Goal: Task Accomplishment & Management: Complete application form

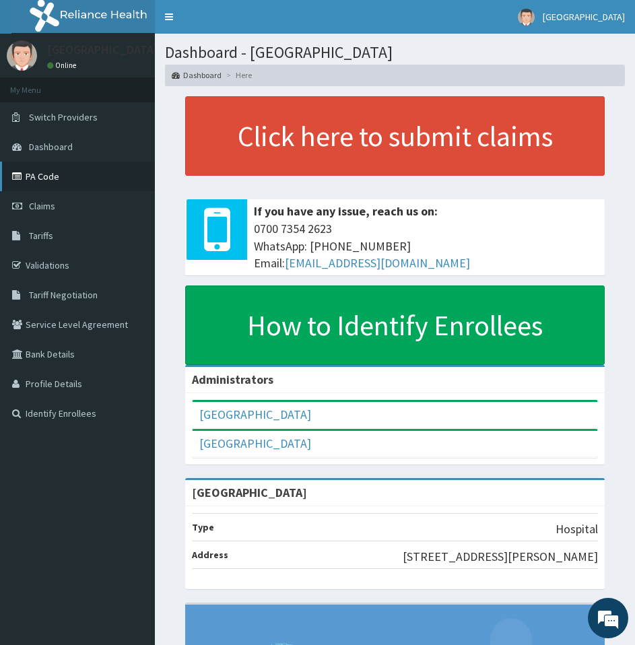
click at [48, 188] on link "PA Code" at bounding box center [77, 177] width 155 height 30
click at [50, 205] on span "Claims" at bounding box center [42, 206] width 26 height 12
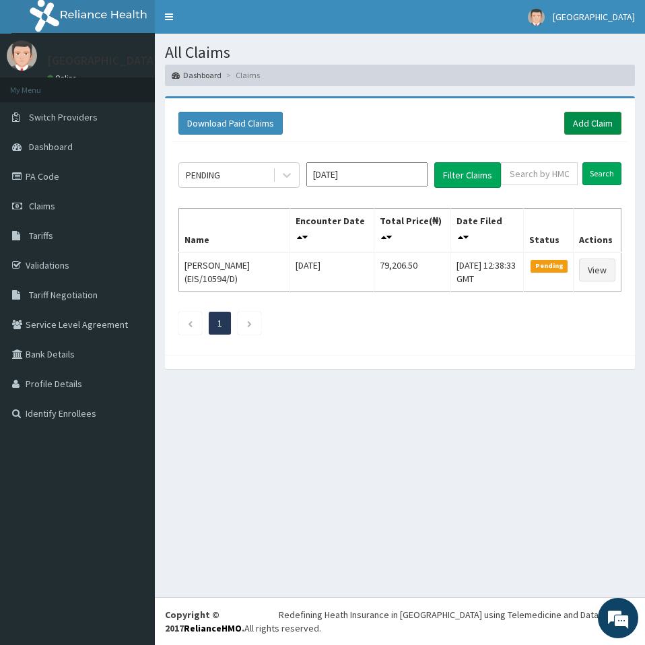
click at [588, 121] on link "Add Claim" at bounding box center [592, 123] width 57 height 23
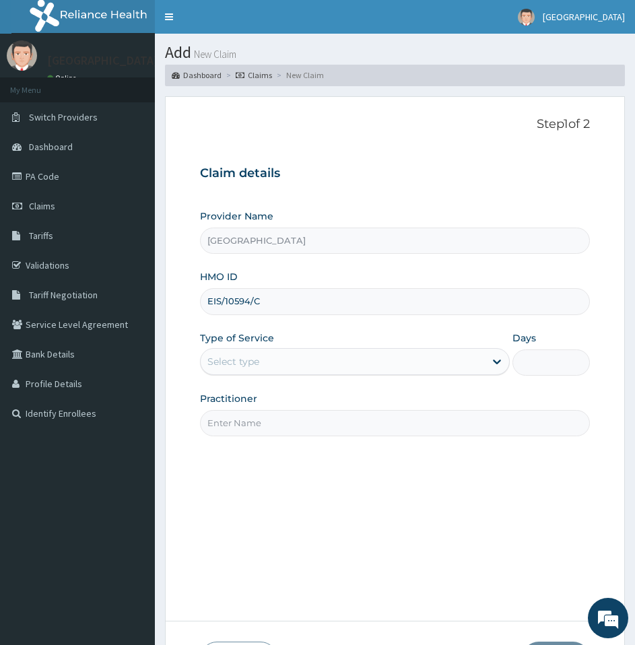
type input "EIS/10594/C"
click at [293, 372] on div "Select type" at bounding box center [355, 361] width 310 height 27
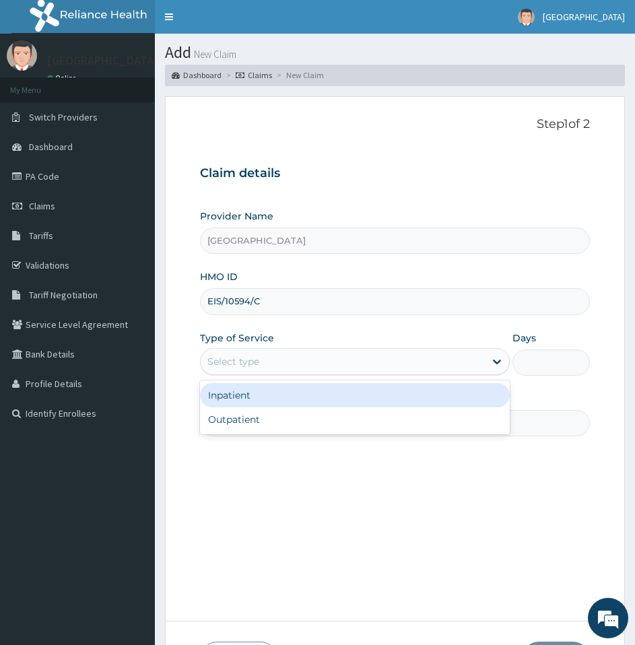
click at [284, 400] on div "Inpatient" at bounding box center [355, 395] width 310 height 24
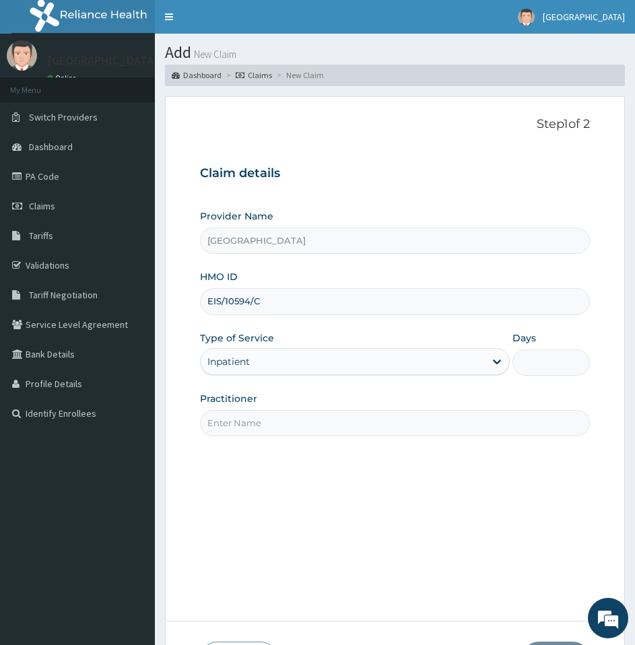
click at [560, 364] on input "Days" at bounding box center [550, 362] width 77 height 26
click at [560, 364] on input "3" at bounding box center [550, 362] width 77 height 26
type input "3"
click at [473, 504] on div "Step 1 of 2 Claim details Provider Name Adonai Medical centre HMO ID EIS/10594/…" at bounding box center [395, 359] width 390 height 484
click at [357, 426] on input "Practitioner" at bounding box center [395, 423] width 390 height 26
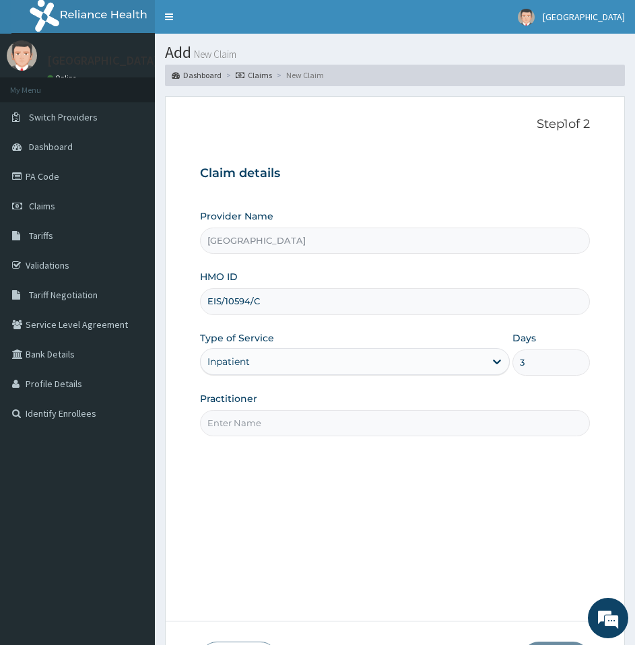
type input "DR UCHEYA"
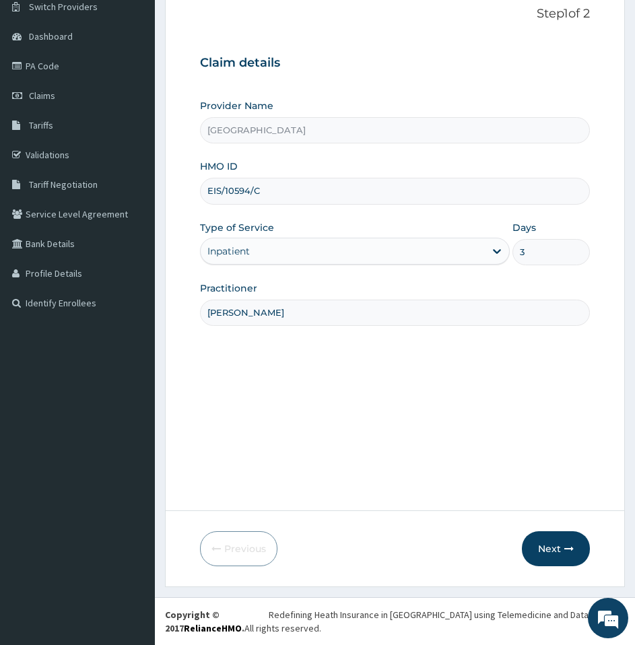
click at [504, 476] on div "Step 1 of 2 Claim details Provider Name Adonai Medical centre HMO ID EIS/10594/…" at bounding box center [395, 249] width 390 height 484
click at [539, 544] on button "Next" at bounding box center [556, 548] width 68 height 35
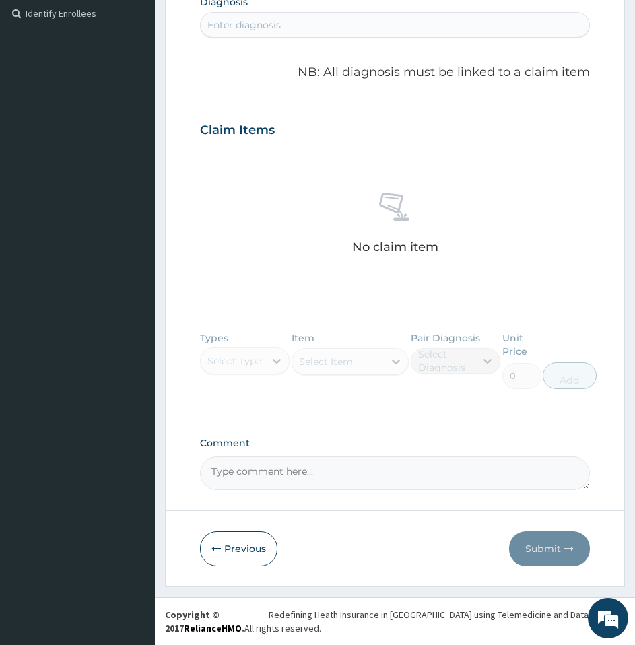
scroll to position [68, 0]
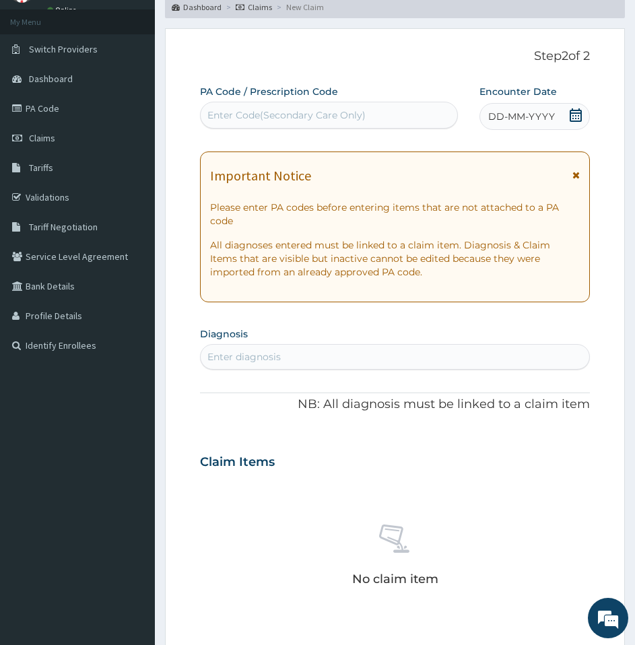
click at [254, 116] on div "Enter Code(Secondary Care Only)" at bounding box center [286, 114] width 158 height 13
click at [264, 112] on div "Enter Code(Secondary Care Only)" at bounding box center [286, 114] width 158 height 13
paste input "PA/D258F3"
type input "PA/D258F3"
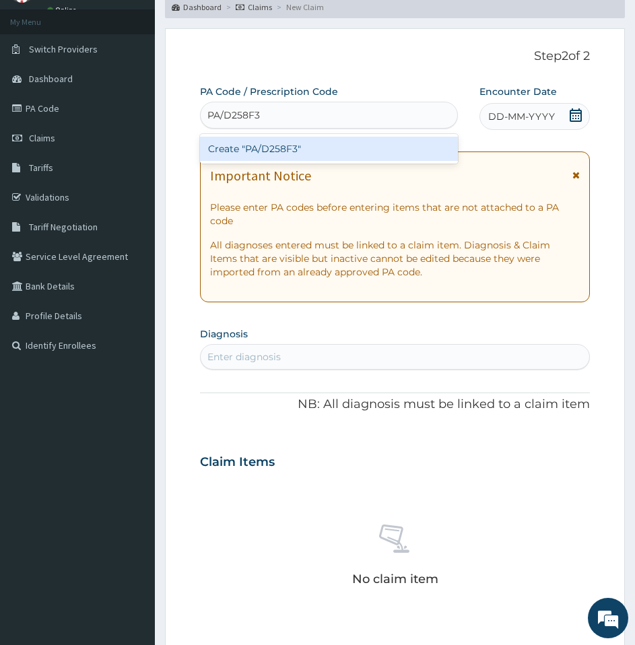
click at [280, 153] on div "Create "PA/D258F3"" at bounding box center [329, 149] width 258 height 24
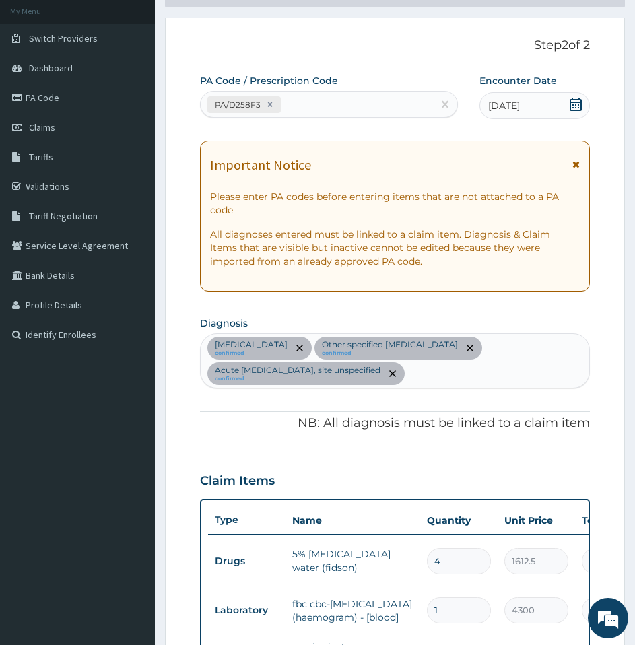
scroll to position [73, 0]
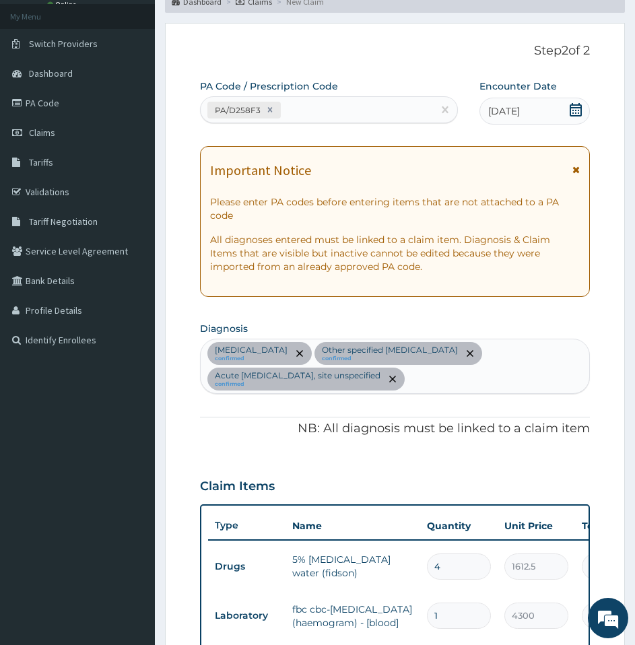
click at [577, 110] on icon at bounding box center [575, 109] width 13 height 13
click at [581, 321] on section "Diagnosis Malaria, unspecified confirmed Other specified gastritis confirmed Ac…" at bounding box center [395, 355] width 390 height 75
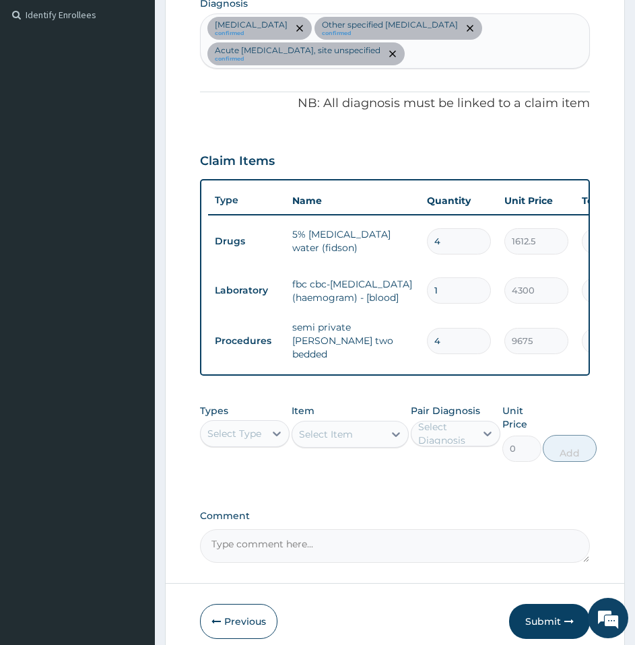
scroll to position [400, 0]
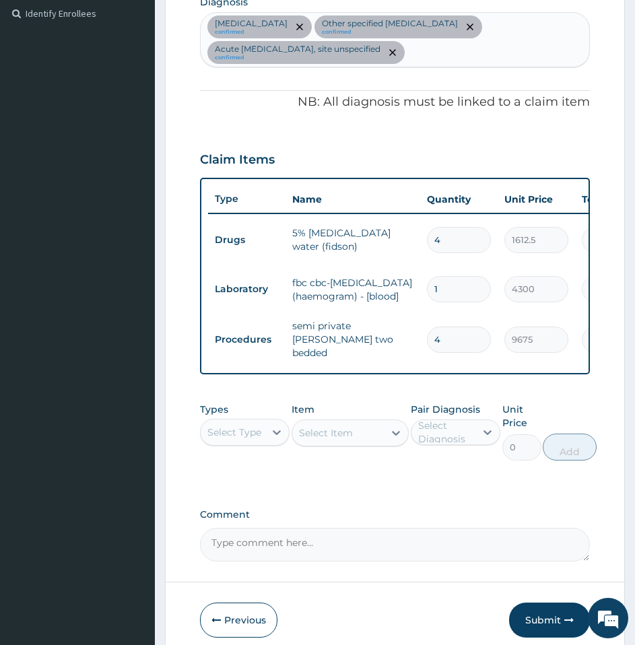
click at [461, 242] on input "4" at bounding box center [459, 240] width 64 height 26
type input "0.00"
type input "3"
type input "4837.50"
type input "3"
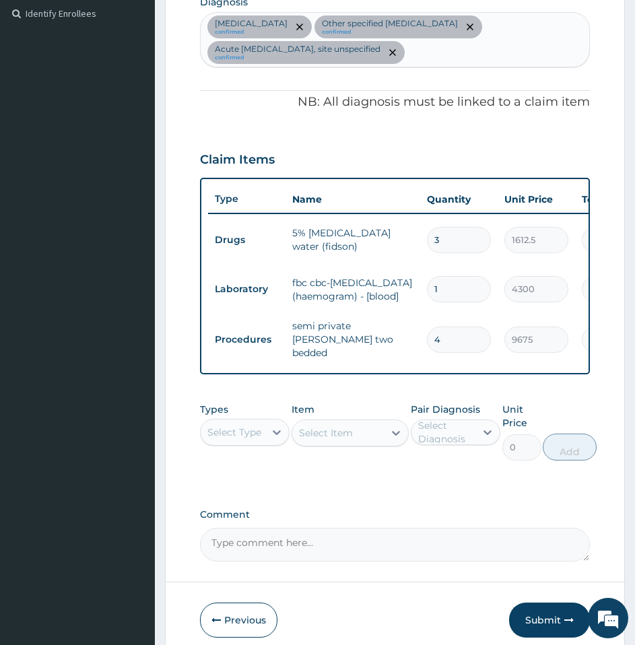
click at [448, 346] on input "4" at bounding box center [459, 339] width 64 height 26
type input "0.00"
type input "3"
type input "29025.00"
type input "3"
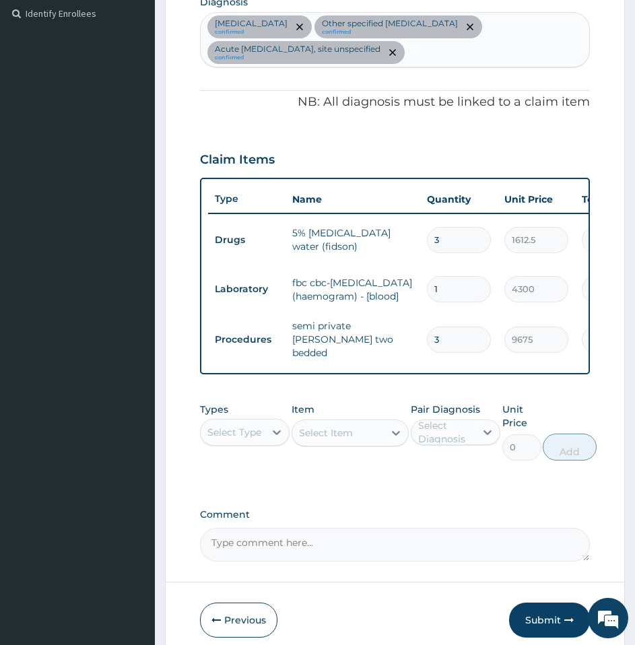
click at [524, 366] on tr "Procedures semi private ward two bedded 3 9675 29025.00 Acute upper respiratory…" at bounding box center [538, 339] width 660 height 54
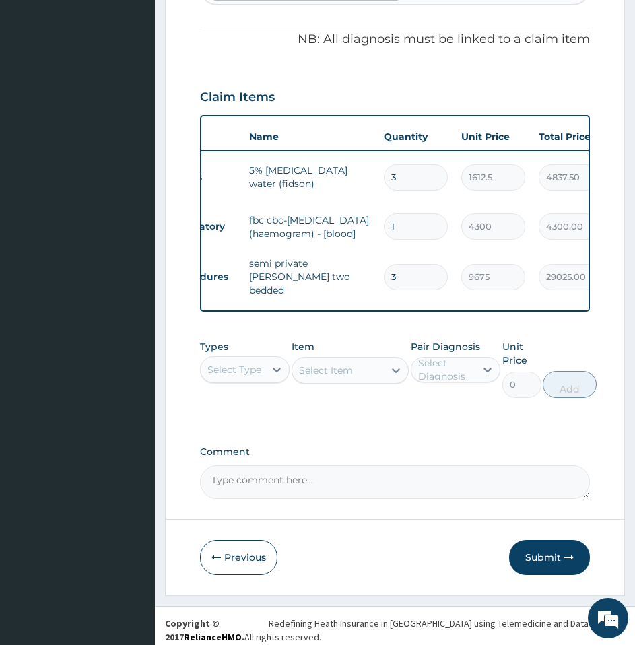
scroll to position [464, 0]
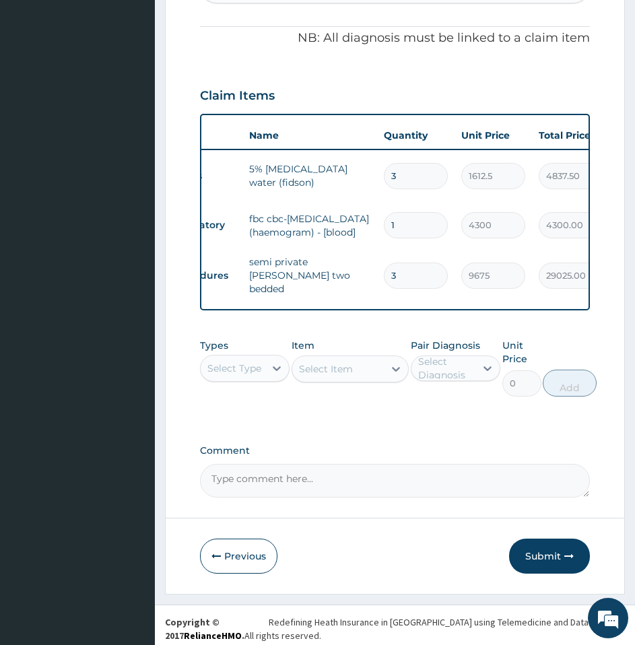
click at [258, 375] on div "Select Type" at bounding box center [234, 367] width 54 height 13
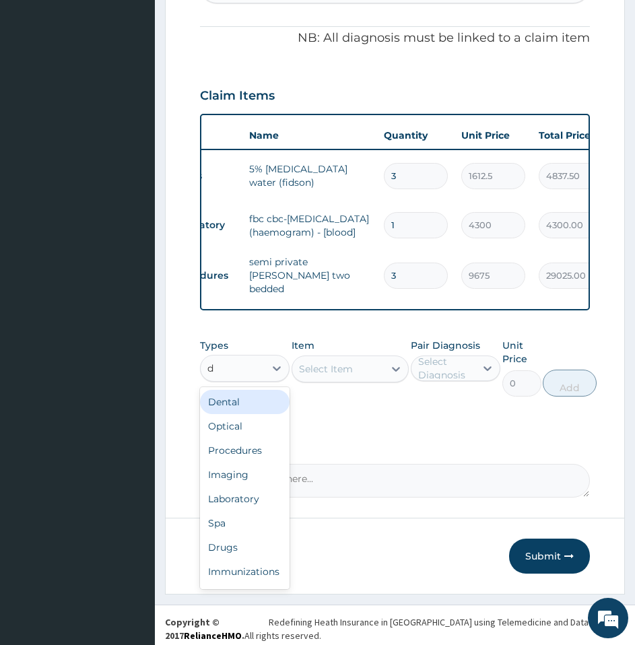
type input "dr"
click at [227, 414] on div "Drugs" at bounding box center [245, 402] width 90 height 24
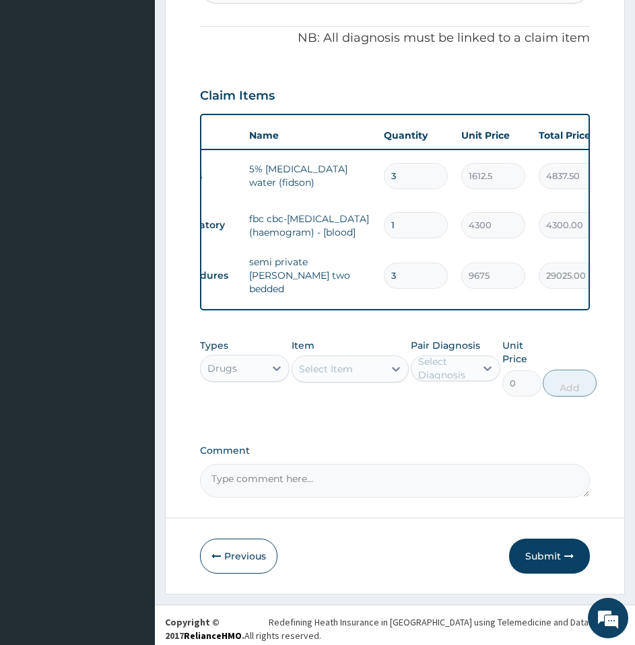
click at [326, 376] on div "Select Item" at bounding box center [326, 368] width 54 height 13
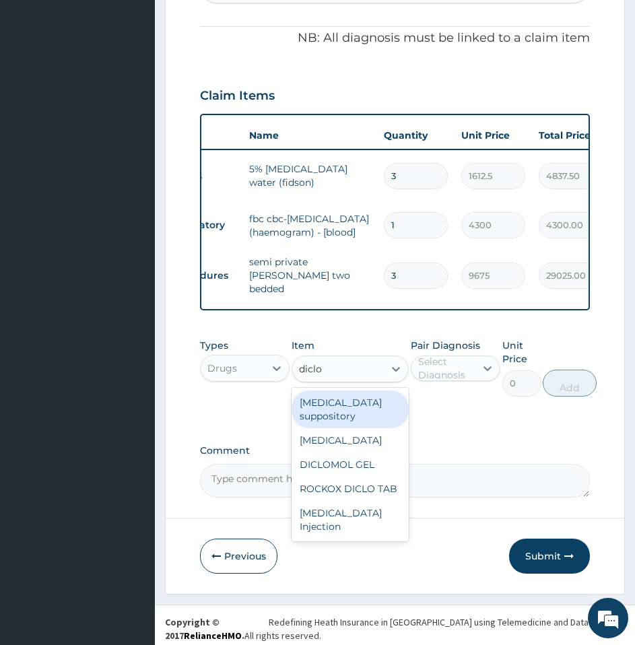
scroll to position [487, 0]
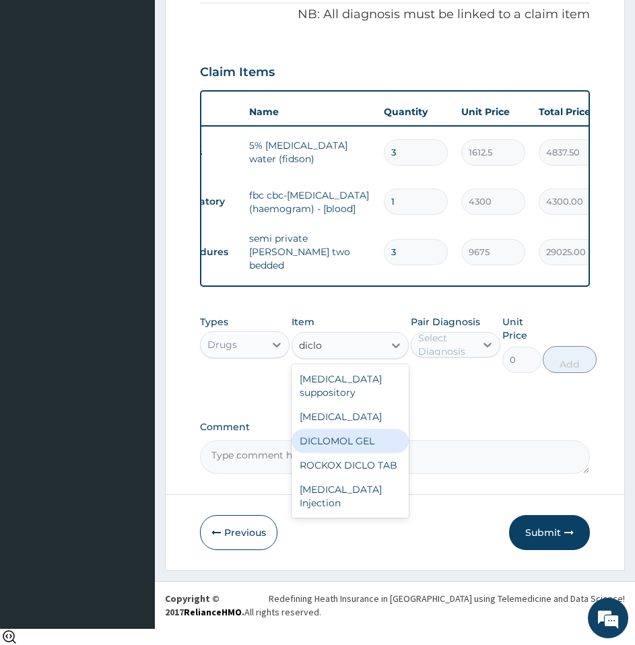
type input "diclo"
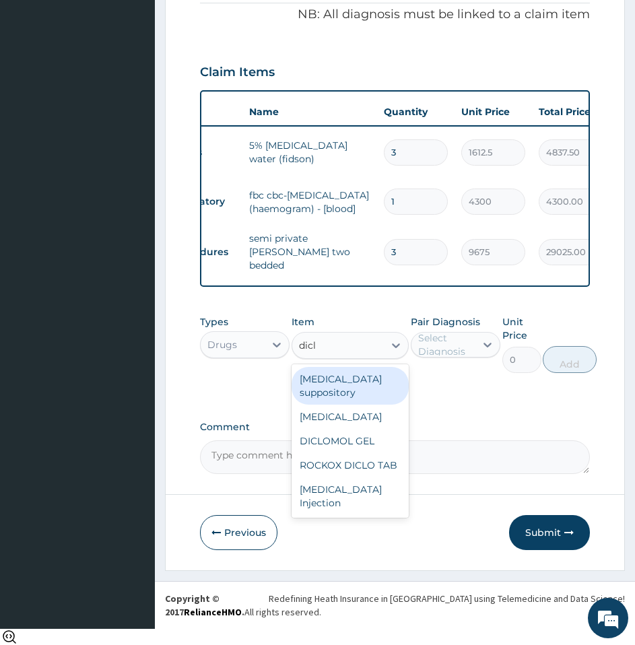
type input "diclo"
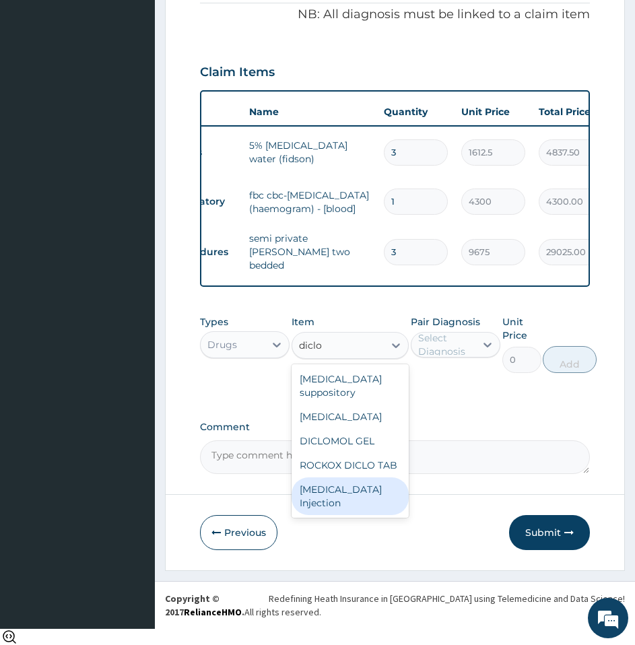
click at [326, 501] on div "Diclofenac Injection" at bounding box center [349, 496] width 117 height 38
type input "1000"
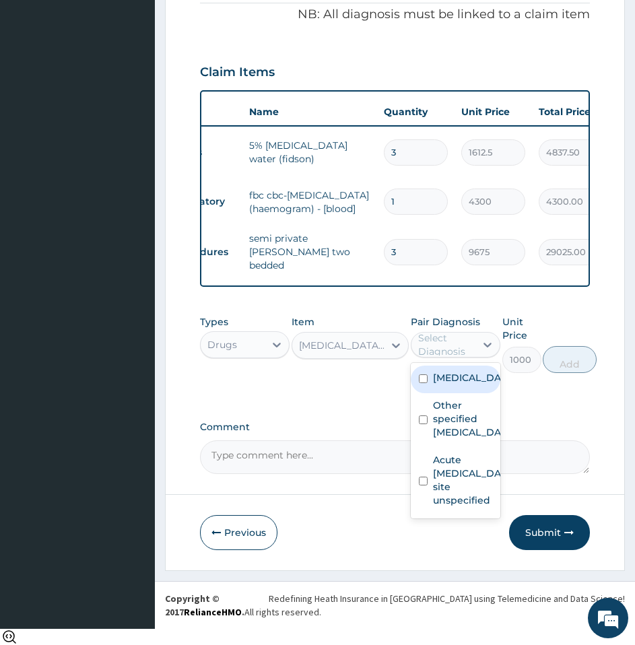
click at [442, 358] on div "Select Diagnosis" at bounding box center [446, 344] width 56 height 27
click at [436, 384] on label "Malaria, unspecified" at bounding box center [469, 377] width 73 height 13
checkbox input "true"
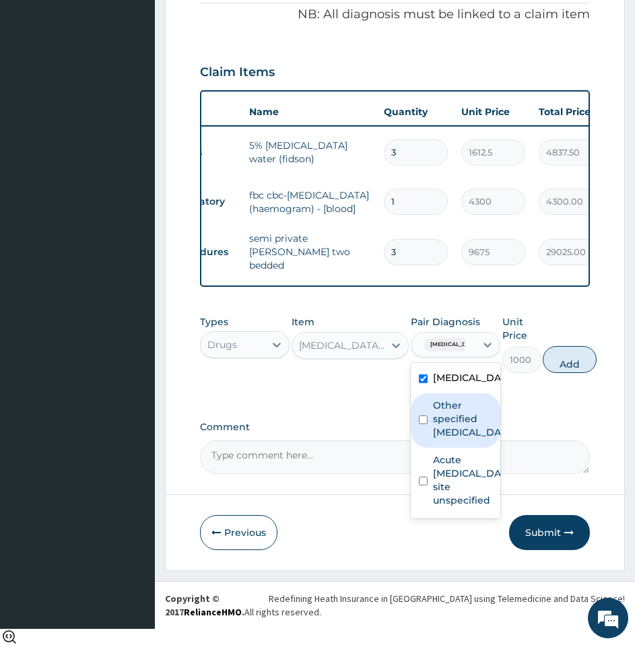
click at [437, 429] on label "Other specified gastritis" at bounding box center [469, 418] width 73 height 40
checkbox input "true"
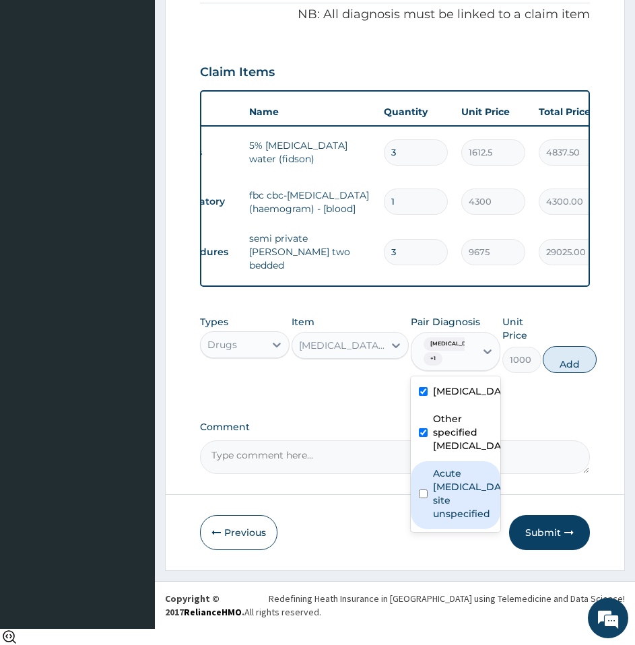
click at [437, 506] on label "Acute upper respiratory infection, site unspecified" at bounding box center [469, 493] width 73 height 54
checkbox input "true"
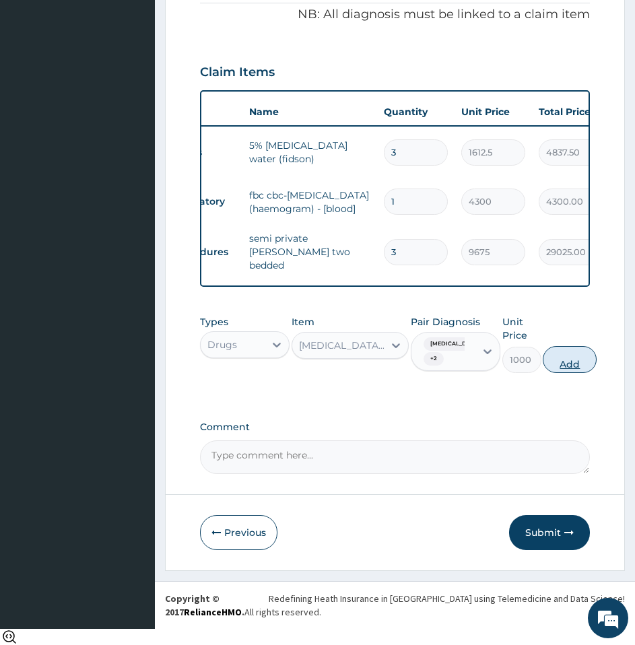
click at [569, 373] on button "Add" at bounding box center [569, 359] width 54 height 27
type input "0"
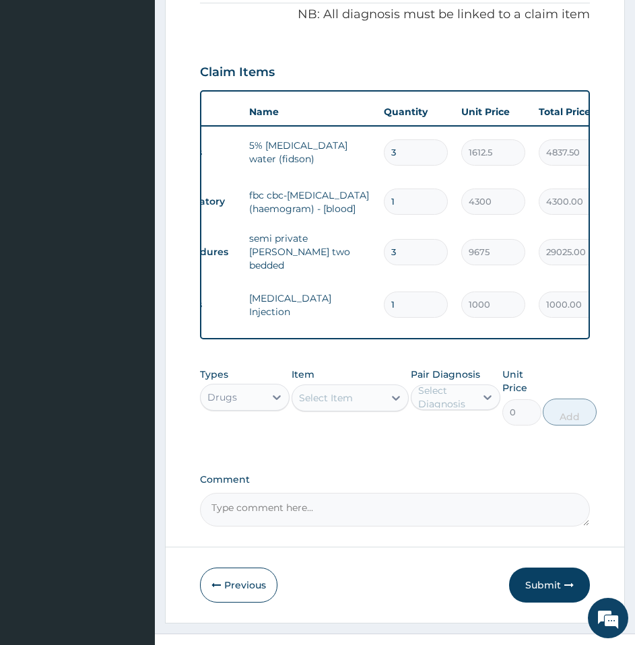
click at [342, 404] on div "Select Item" at bounding box center [326, 397] width 54 height 13
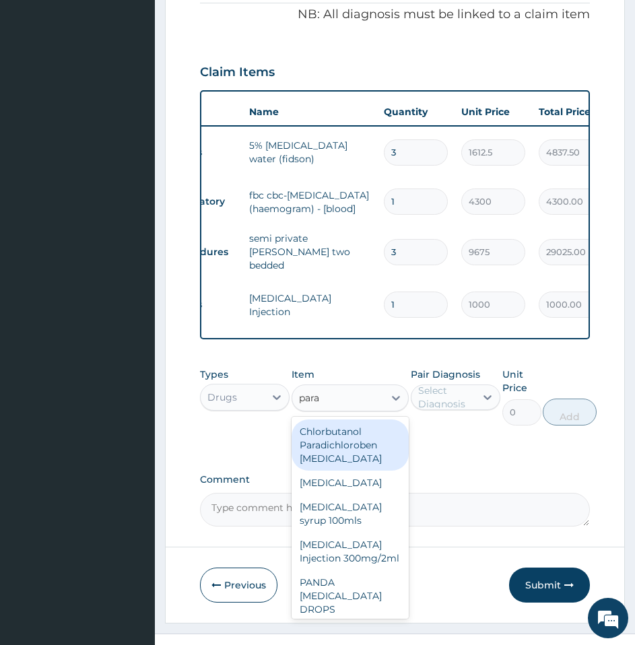
type input "parac"
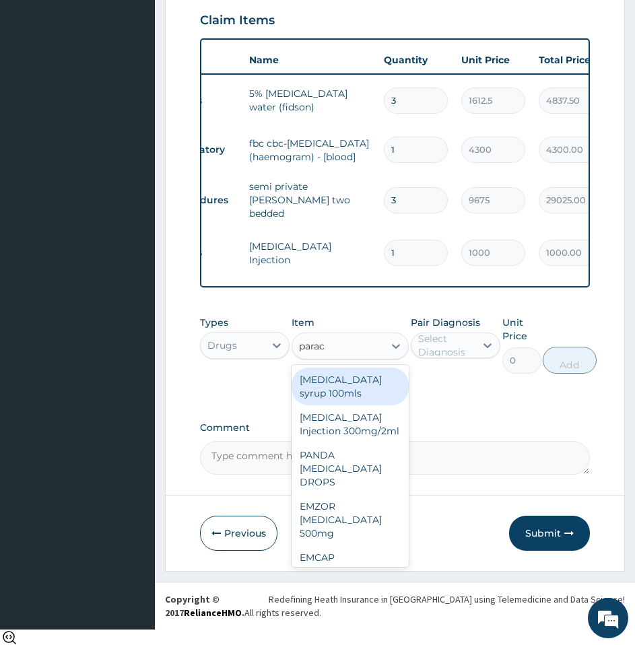
scroll to position [46, 0]
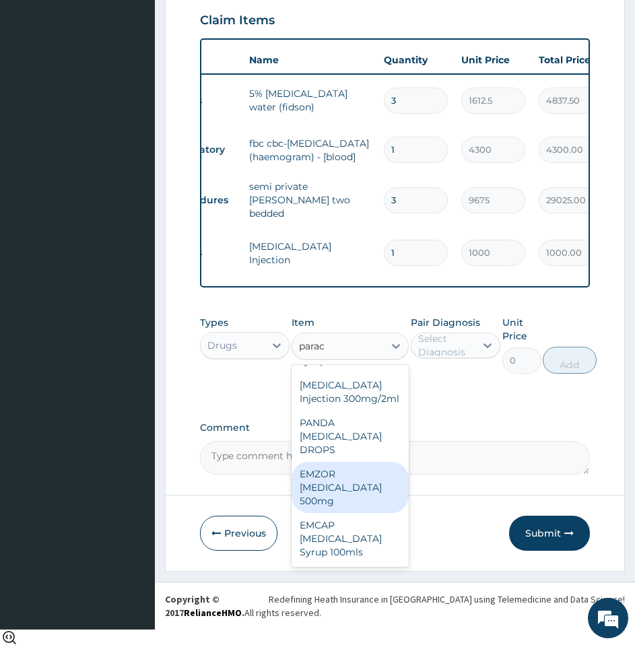
click at [349, 497] on div "EMZOR PARACETAMOL 500mg" at bounding box center [349, 487] width 117 height 51
type input "21.5"
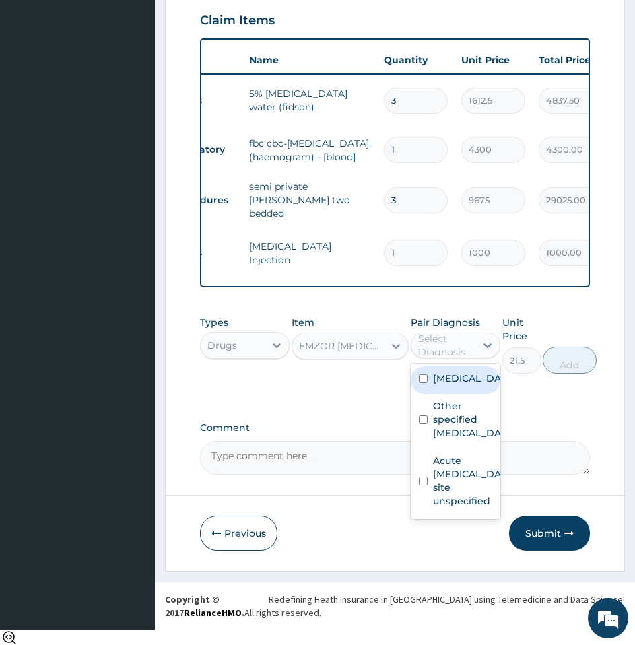
click at [454, 359] on div "Select Diagnosis" at bounding box center [446, 345] width 56 height 27
click at [444, 385] on label "Malaria, unspecified" at bounding box center [469, 377] width 73 height 13
checkbox input "true"
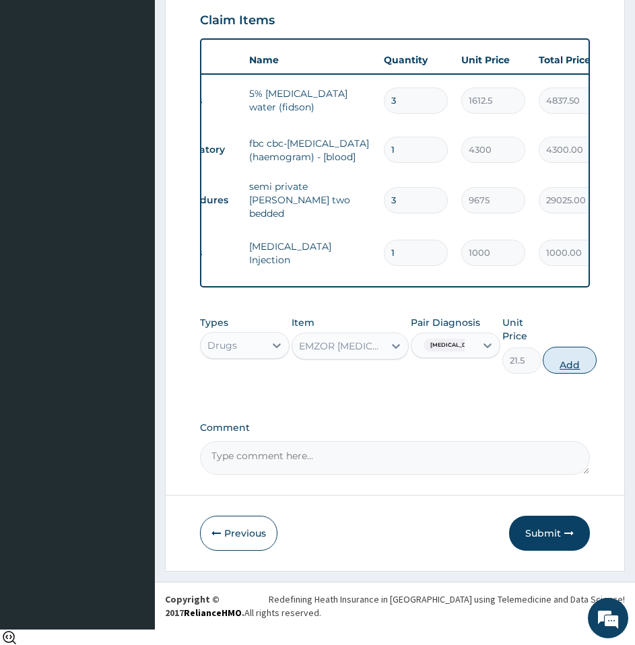
click at [591, 374] on button "Add" at bounding box center [569, 360] width 54 height 27
type input "0"
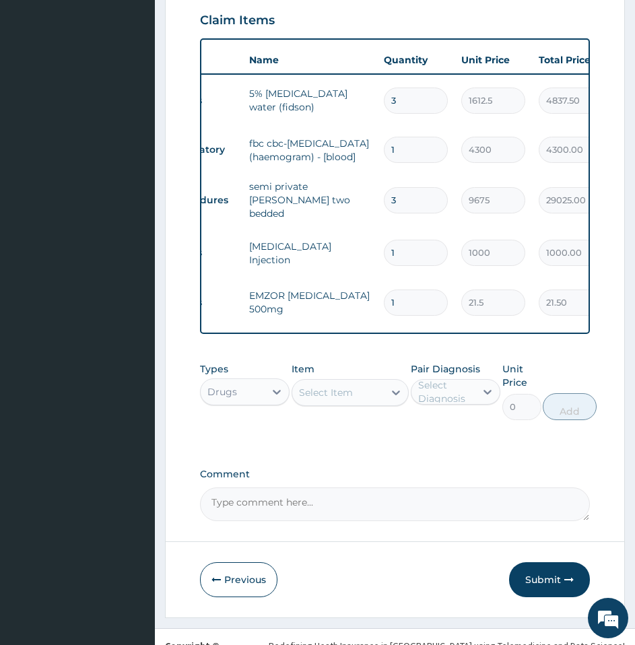
type input "0.00"
type input "2"
type input "43.00"
type input "24"
type input "516.00"
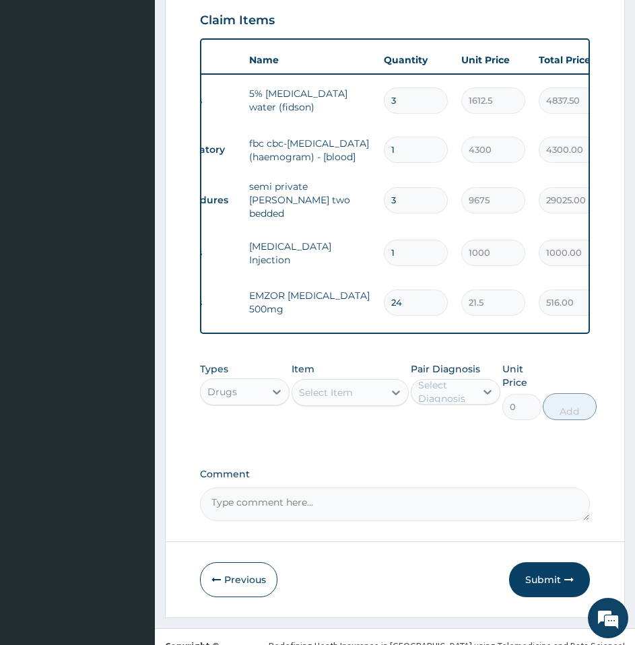
type input "24"
click at [451, 427] on div "Types Drugs Item Select Item Pair Diagnosis Select Diagnosis Unit Price 0 Add" at bounding box center [395, 390] width 390 height 71
click at [348, 420] on div "Item Select Item" at bounding box center [349, 391] width 117 height 58
click at [341, 399] on div "Select Item" at bounding box center [326, 392] width 54 height 13
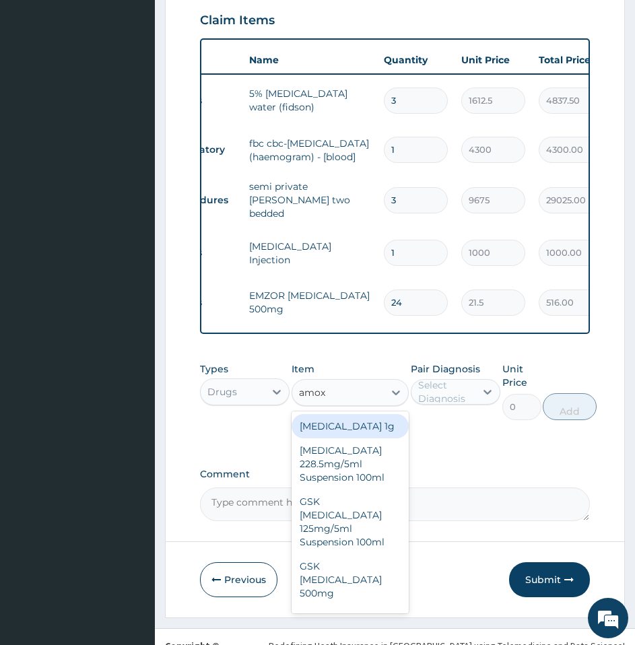
scroll to position [586, 0]
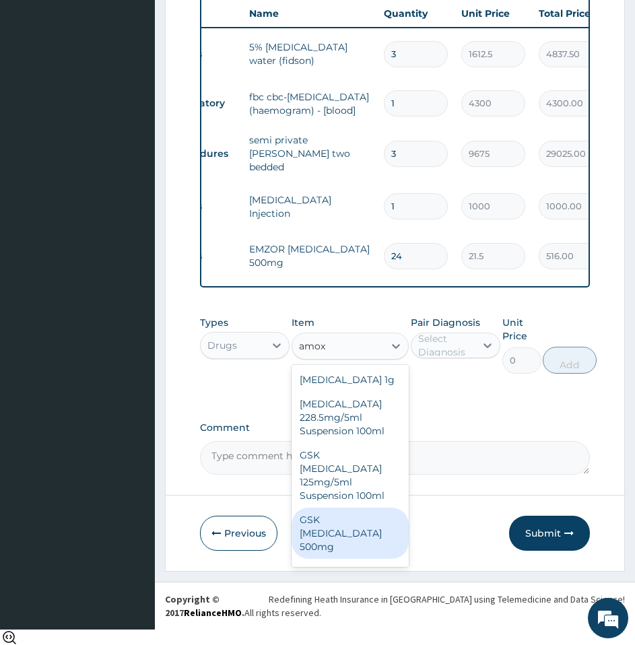
type input "amox"
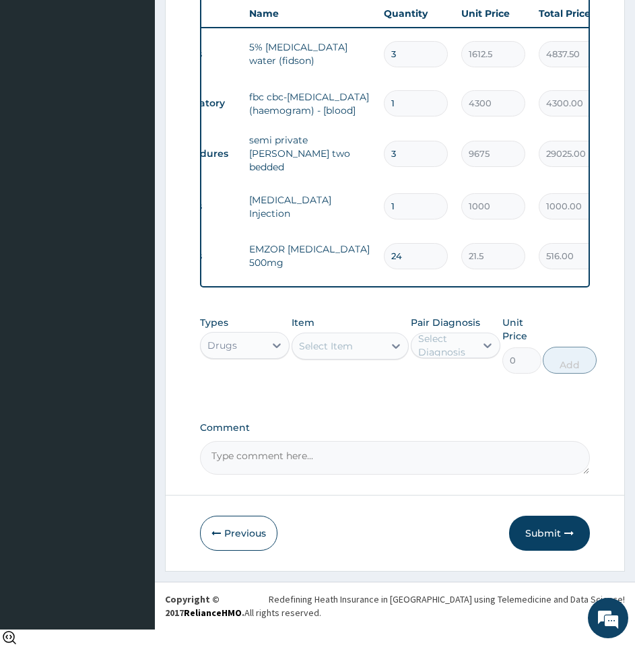
click at [308, 353] on div "Select Item" at bounding box center [326, 345] width 54 height 13
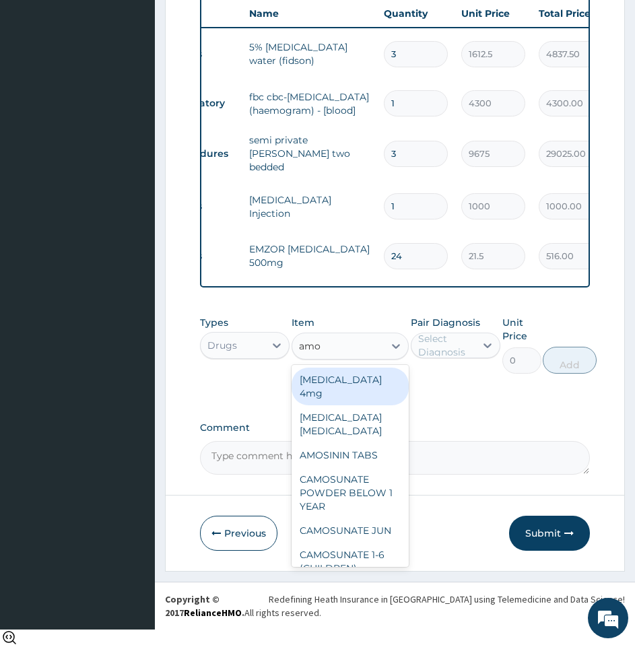
type input "amox"
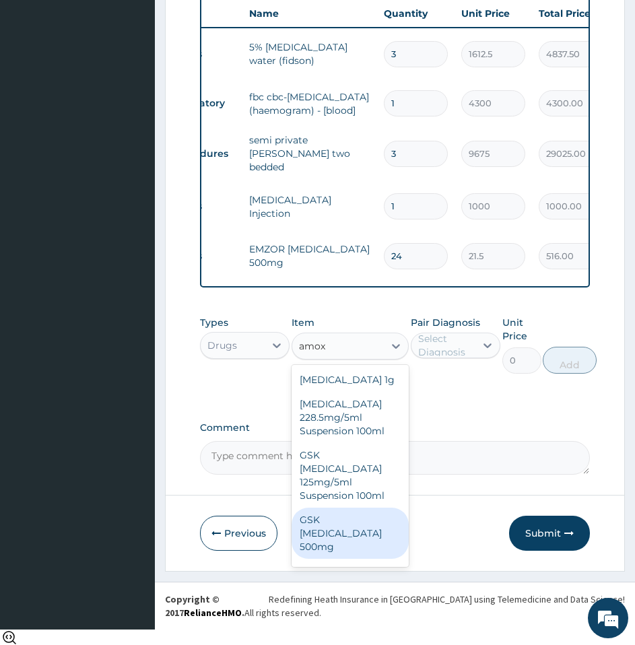
click at [346, 532] on div "GSK AMOXIL 500mg" at bounding box center [349, 532] width 117 height 51
type input "53.75"
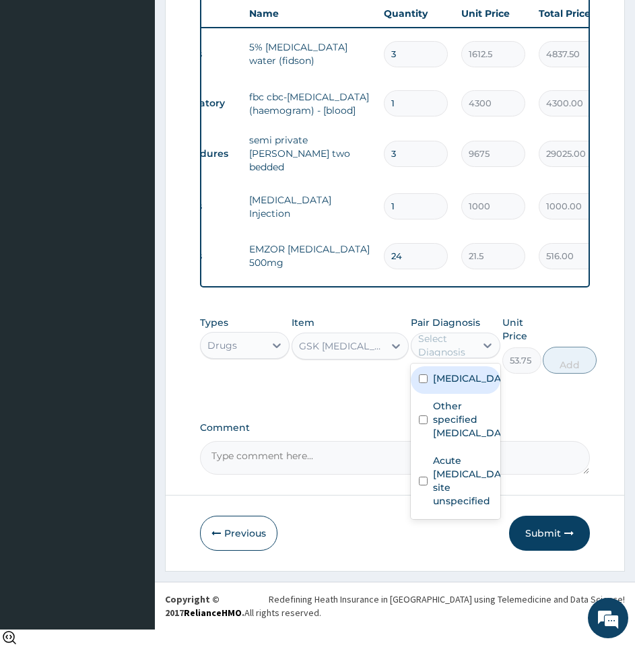
click at [432, 355] on div "Select Diagnosis" at bounding box center [446, 345] width 56 height 27
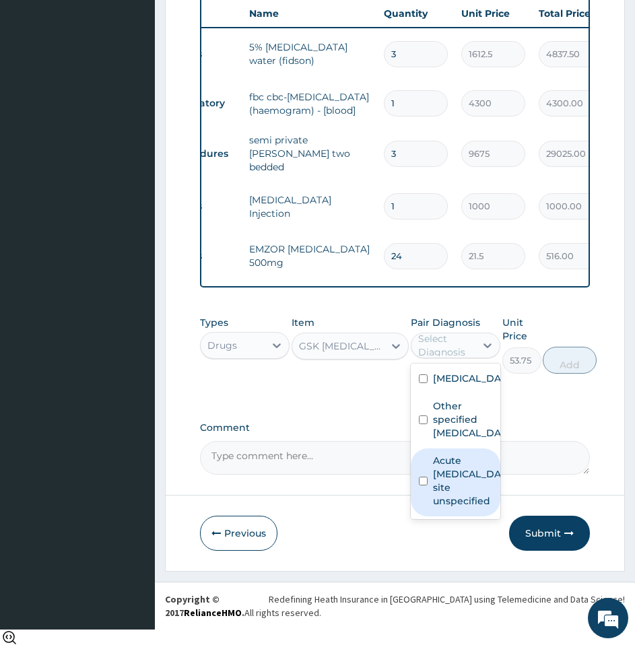
click at [439, 507] on label "Acute upper respiratory infection, site unspecified" at bounding box center [469, 481] width 73 height 54
checkbox input "true"
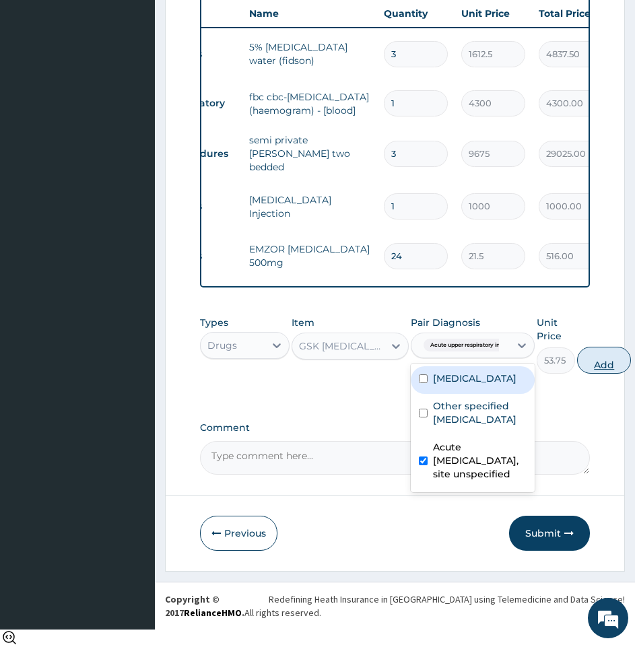
click at [596, 374] on button "Add" at bounding box center [604, 360] width 54 height 27
type input "0"
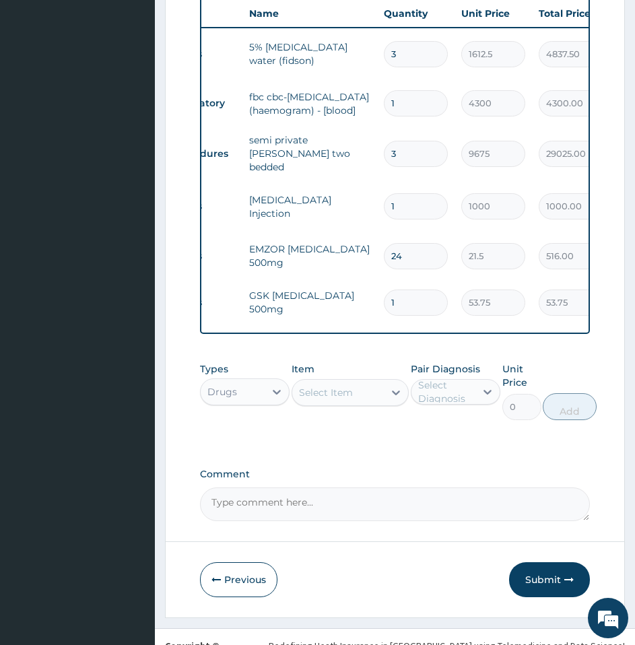
click at [325, 399] on div "Select Item" at bounding box center [326, 392] width 54 height 13
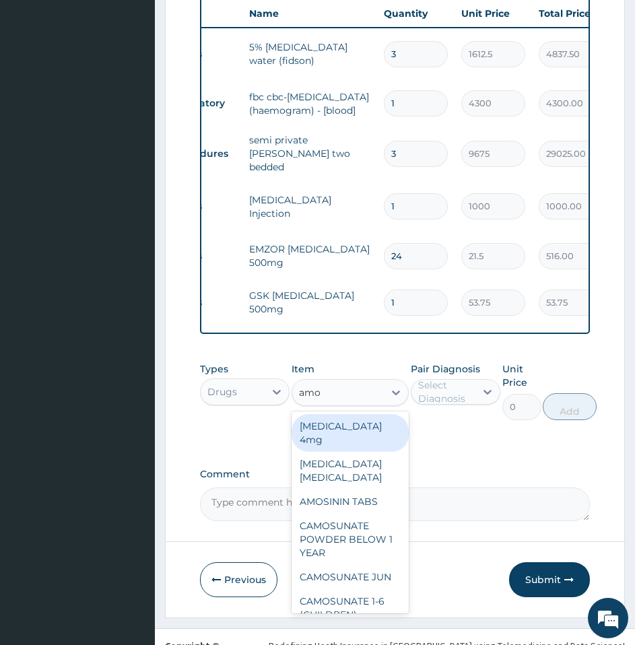
type input "amox"
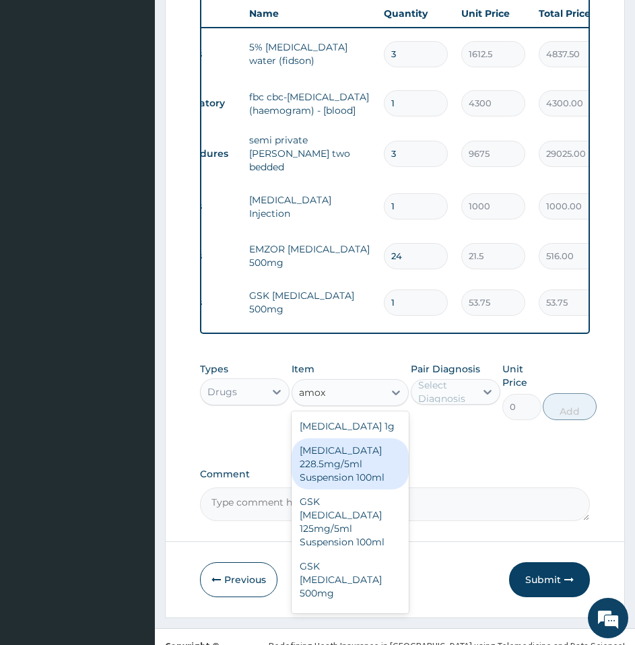
scroll to position [632, 0]
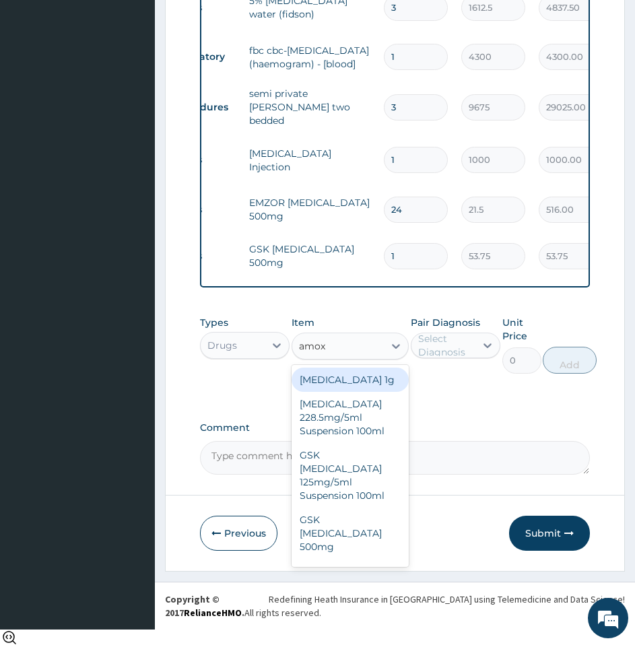
click at [365, 392] on div "Co-amoxiclav 1g" at bounding box center [349, 379] width 117 height 24
type input "645"
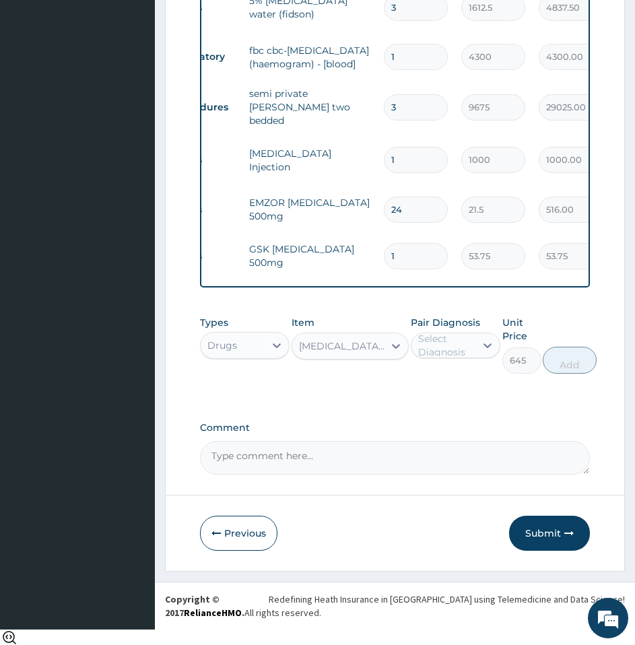
click at [378, 353] on div "Co-amoxiclav 1g" at bounding box center [338, 346] width 92 height 22
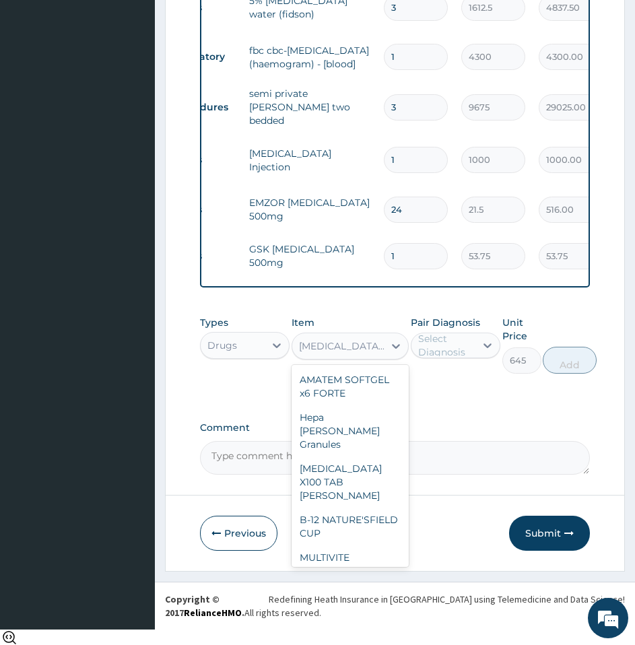
scroll to position [19834, 0]
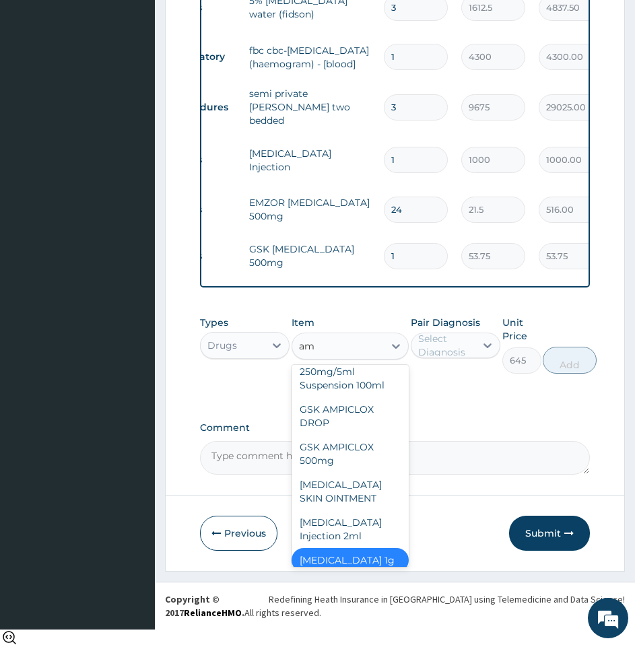
type input "amo"
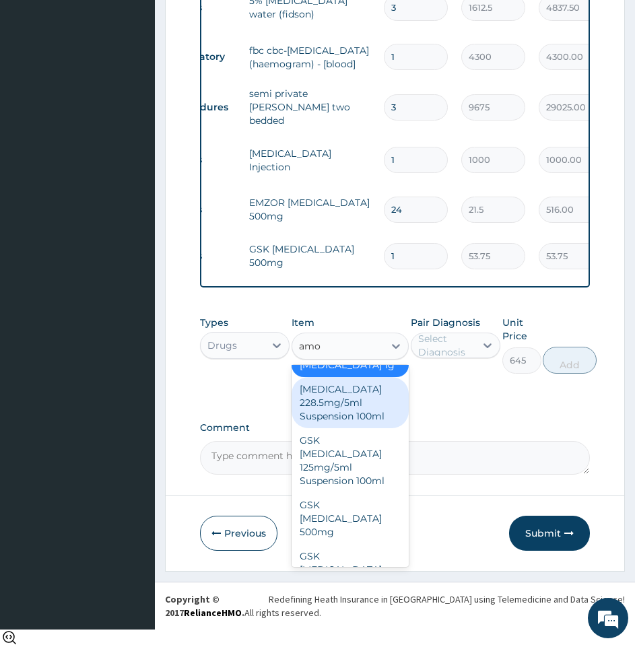
scroll to position [279, 0]
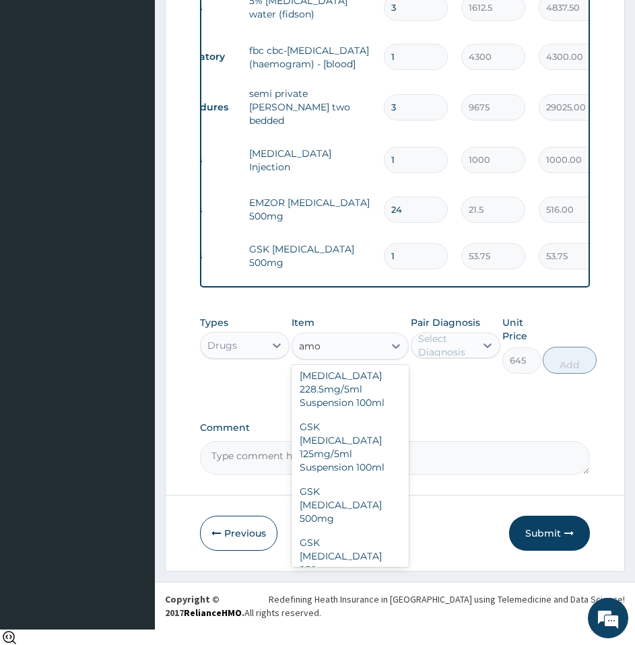
click at [336, 581] on div "AMOXICILLIN SODIUM Injection" at bounding box center [349, 600] width 117 height 38
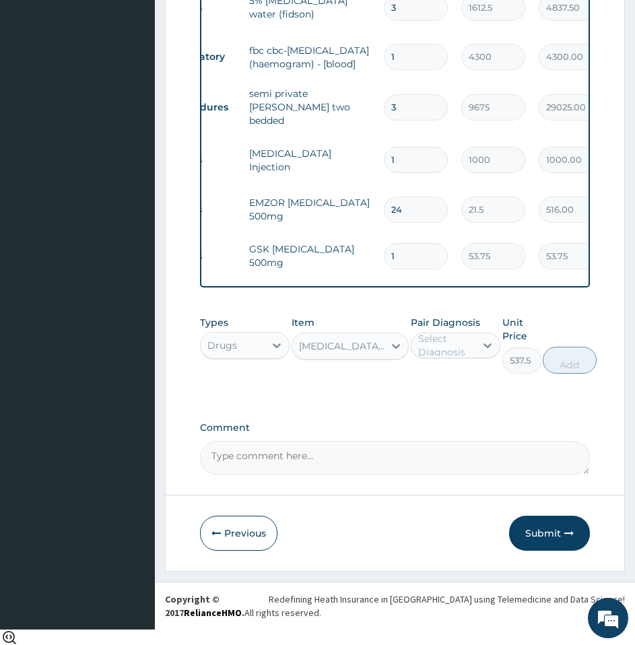
click at [377, 353] on div "AMOXICILLIN SODIUM Injection" at bounding box center [342, 345] width 86 height 13
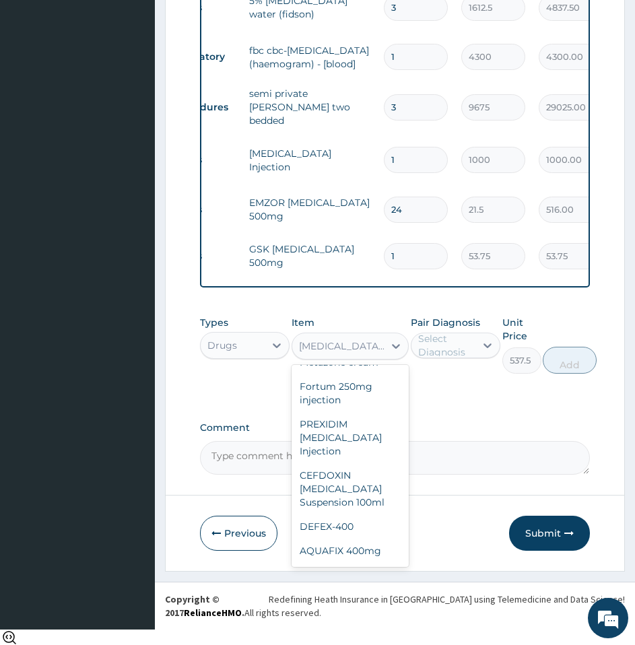
scroll to position [21791, 0]
type input "1397.5"
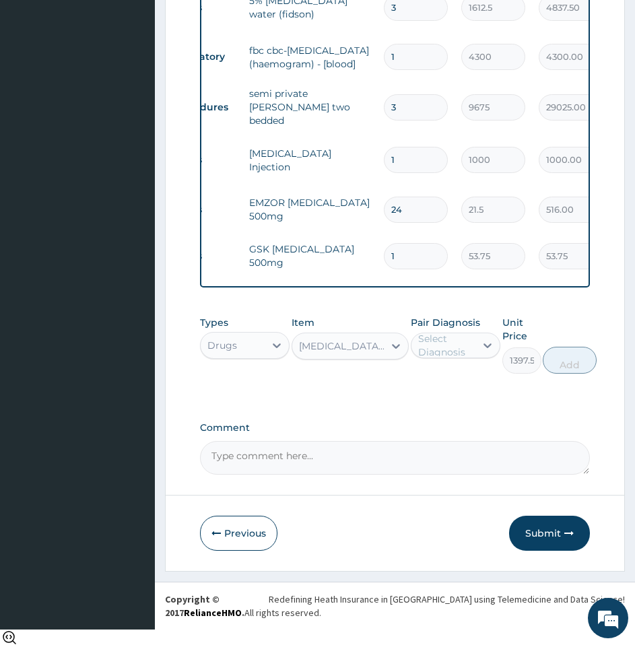
click at [436, 400] on div "Types Drugs Item AUGMENTIN 1.2g Injection. Pair Diagnosis Select Diagnosis Unit…" at bounding box center [395, 355] width 390 height 92
click at [461, 355] on div "Select Diagnosis" at bounding box center [446, 345] width 56 height 27
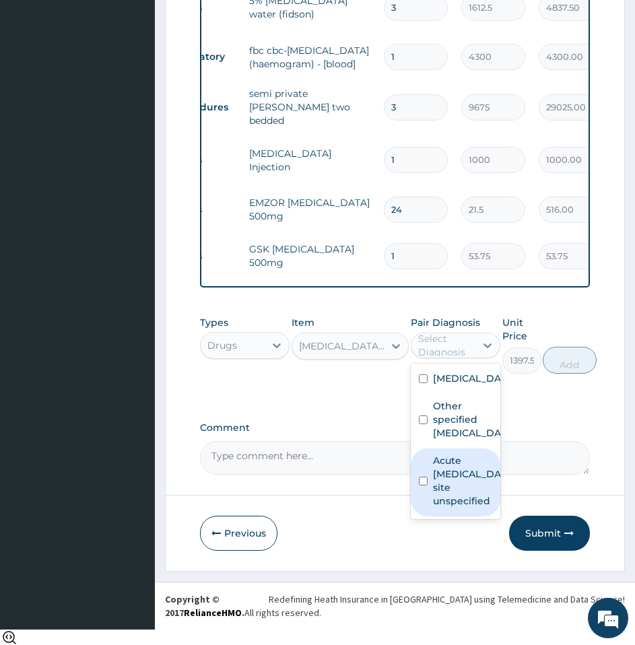
click at [448, 507] on label "Acute upper respiratory infection, site unspecified" at bounding box center [469, 481] width 73 height 54
checkbox input "true"
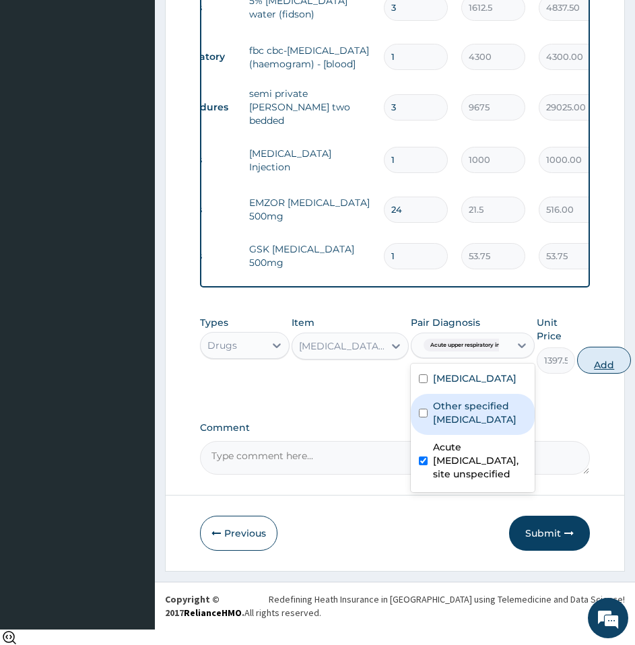
click at [612, 374] on button "Add" at bounding box center [604, 360] width 54 height 27
type input "0"
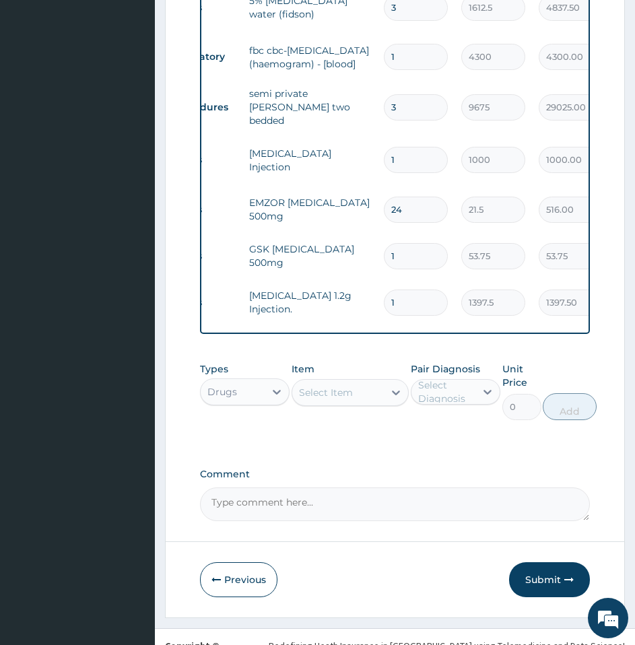
click at [377, 480] on label "Comment" at bounding box center [395, 473] width 390 height 11
click at [377, 487] on textarea "Comment" at bounding box center [395, 504] width 390 height 34
click at [435, 482] on div "PA Code / Prescription Code PA/D258F3 Encounter Date 09-10-2025 Important Notic…" at bounding box center [395, 20] width 390 height 999
click at [340, 399] on div "Select Item" at bounding box center [326, 392] width 54 height 13
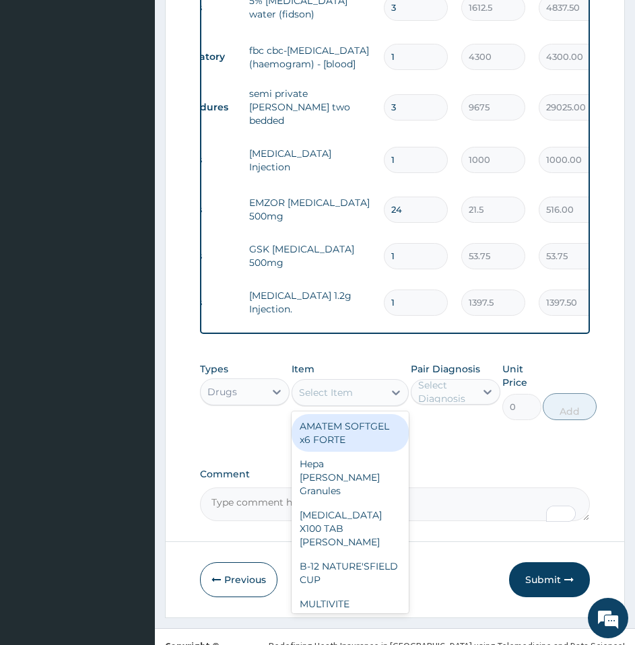
click at [340, 399] on div "Select Item" at bounding box center [326, 392] width 54 height 13
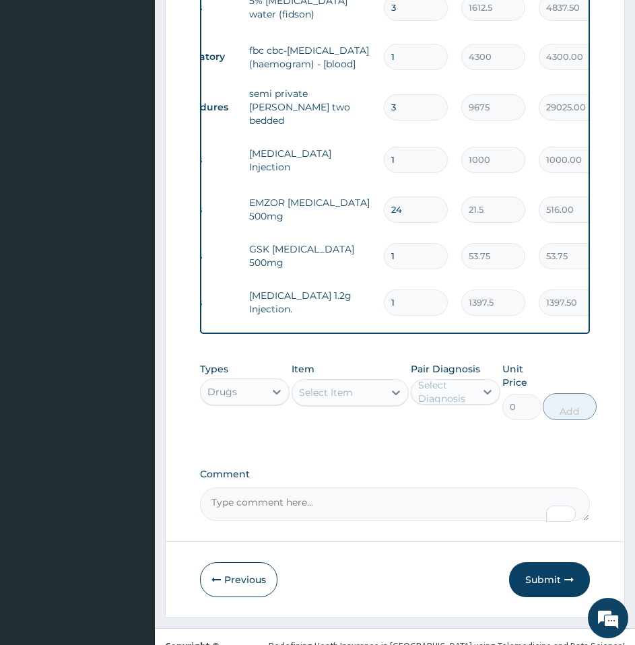
click at [340, 399] on div "Select Item" at bounding box center [326, 392] width 54 height 13
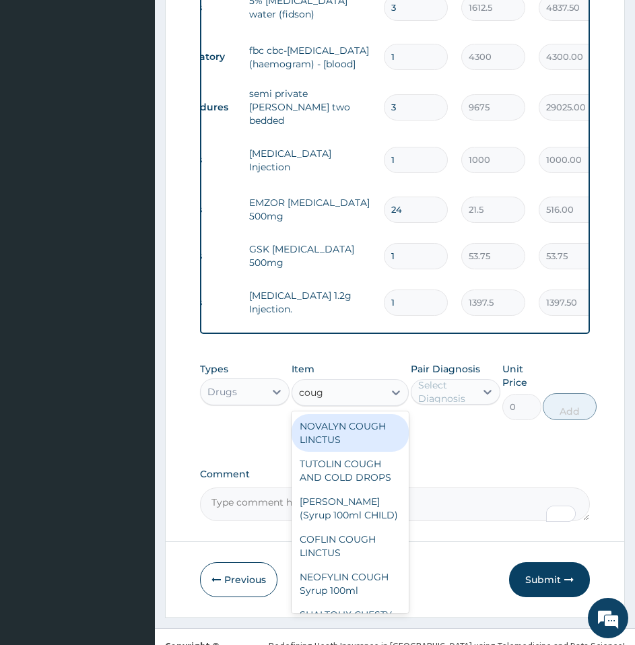
type input "cough"
click at [341, 439] on div "NOVALYN COUGH LINCTUS" at bounding box center [349, 433] width 117 height 38
type input "1290"
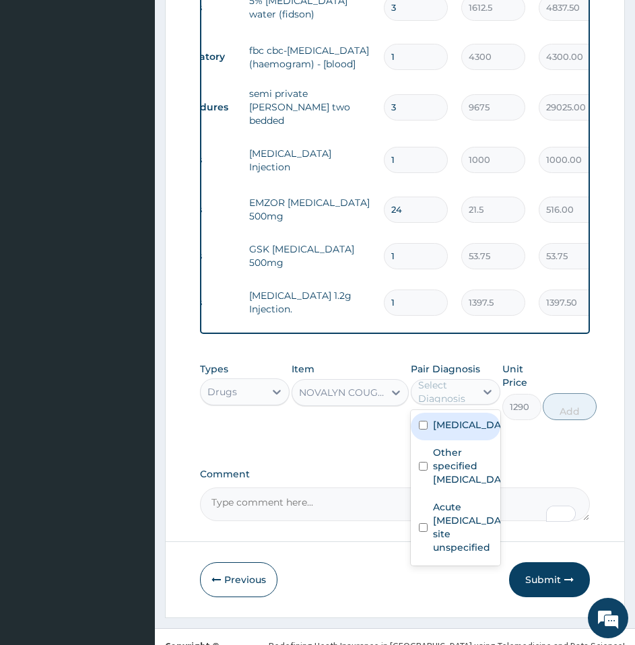
click at [456, 405] on div "Select Diagnosis" at bounding box center [446, 391] width 56 height 27
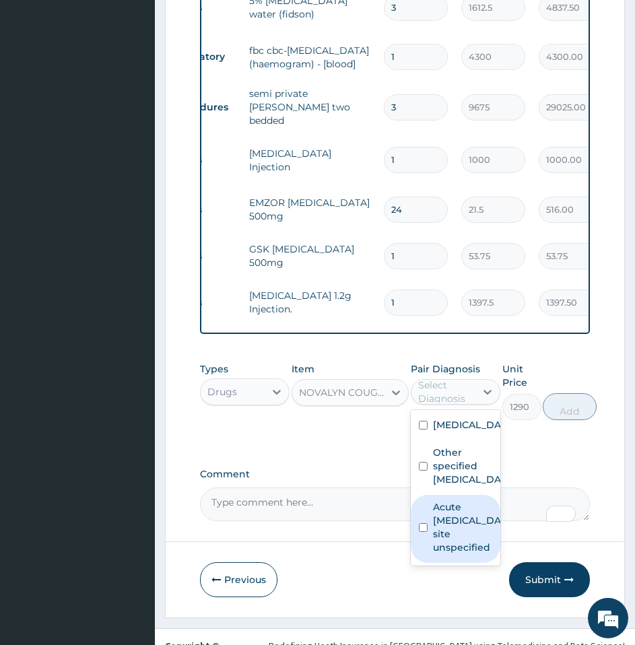
click at [444, 554] on label "Acute upper respiratory infection, site unspecified" at bounding box center [469, 527] width 73 height 54
checkbox input "true"
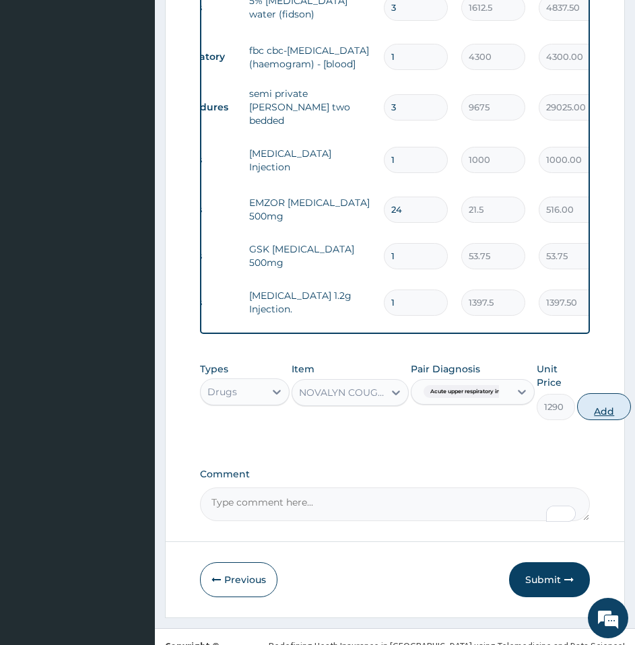
click at [602, 420] on button "Add" at bounding box center [604, 406] width 54 height 27
type input "0"
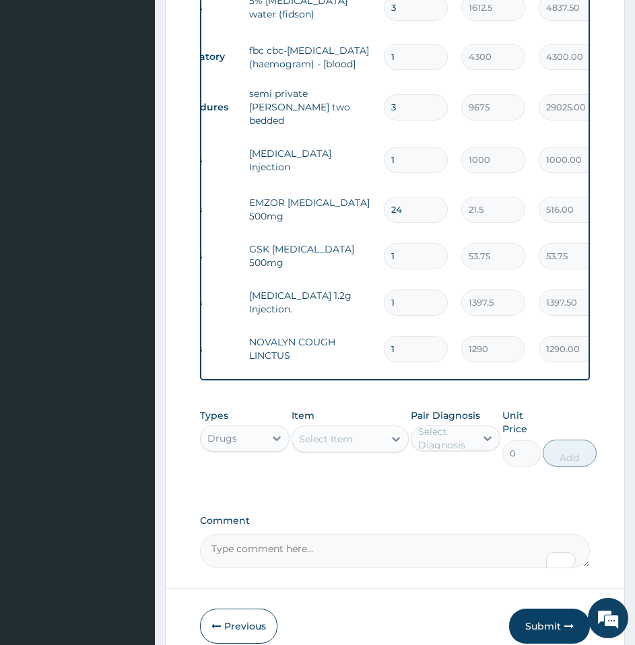
click at [317, 446] on div "Select Item" at bounding box center [326, 438] width 54 height 13
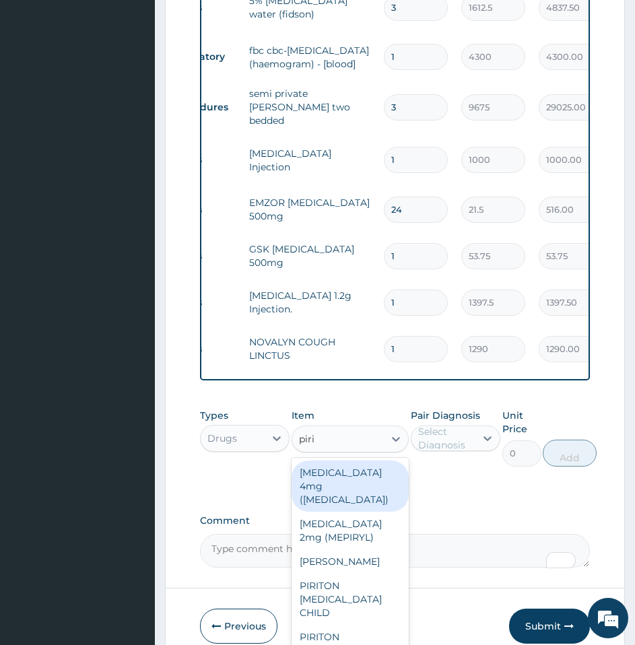
type input "pirit"
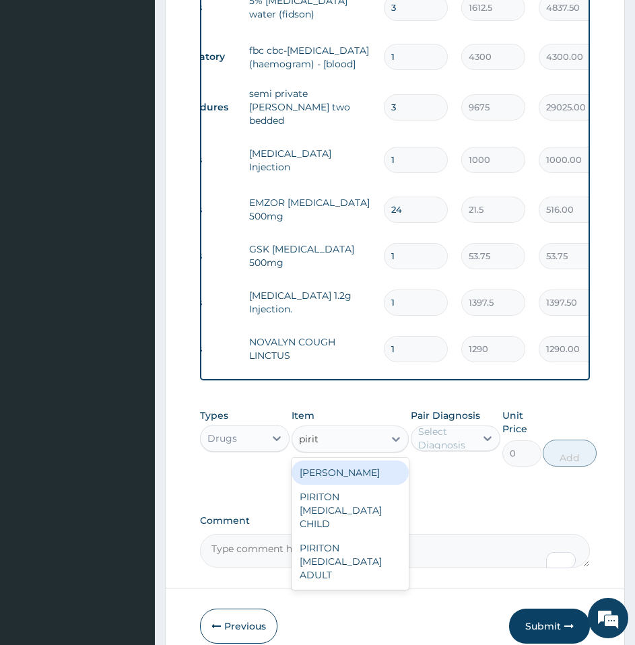
click at [371, 485] on div "PIRITON TAB EVANS" at bounding box center [349, 472] width 117 height 24
type input "21.5"
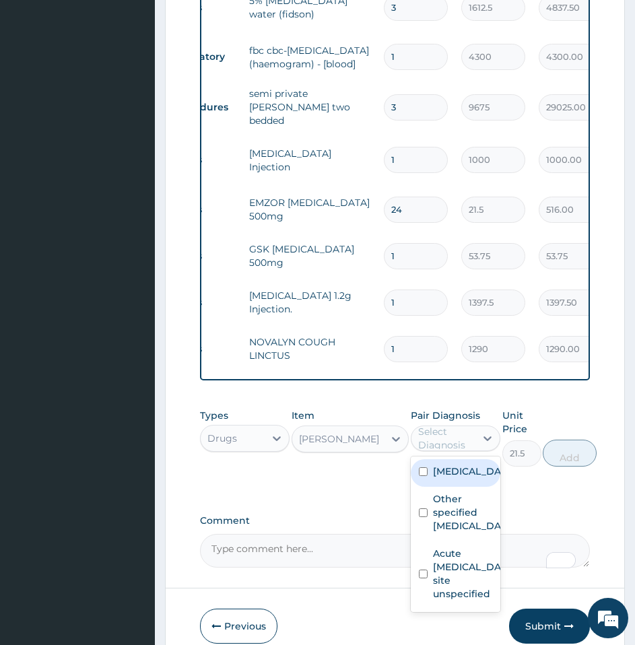
click at [468, 448] on div "Select Diagnosis" at bounding box center [446, 438] width 56 height 27
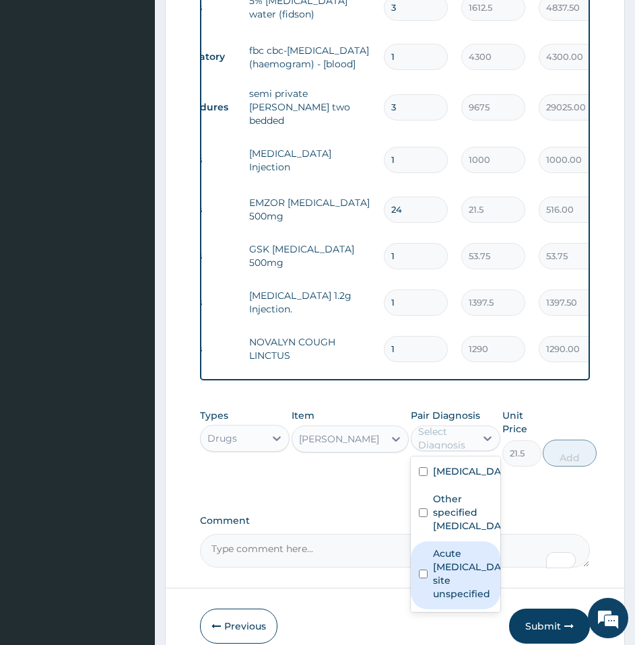
click at [463, 600] on label "Acute upper respiratory infection, site unspecified" at bounding box center [469, 573] width 73 height 54
checkbox input "true"
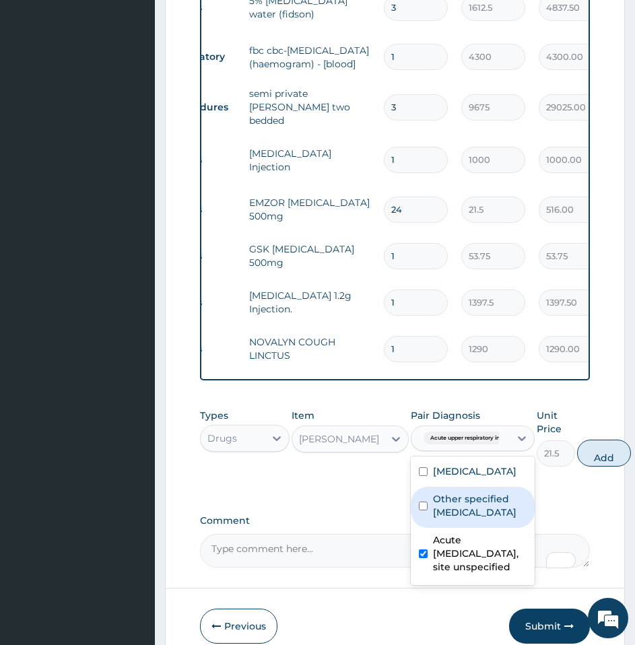
click at [464, 519] on label "Other specified gastritis" at bounding box center [480, 505] width 94 height 27
checkbox input "true"
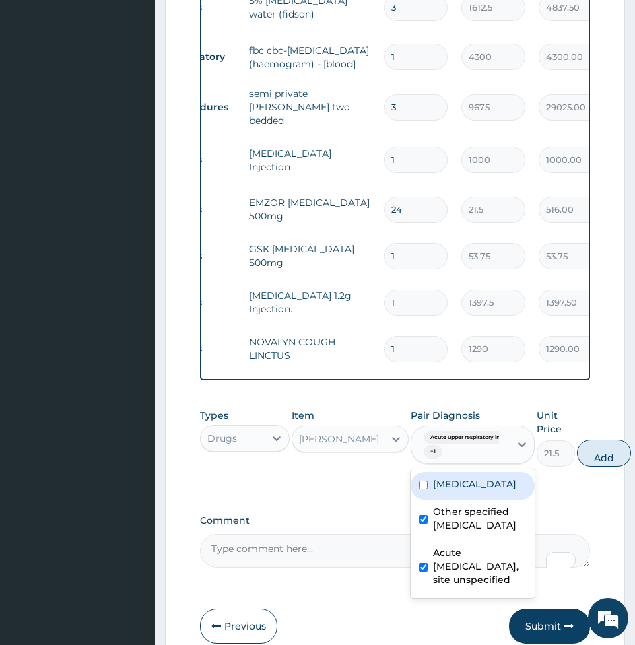
click at [468, 491] on label "Malaria, unspecified" at bounding box center [474, 483] width 83 height 13
checkbox input "true"
click at [604, 466] on button "Add" at bounding box center [604, 452] width 54 height 27
type input "0"
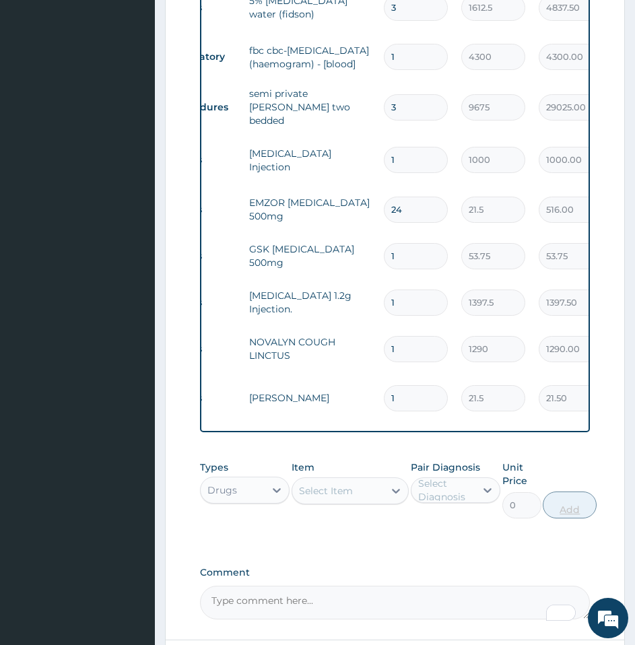
type input "0.00"
type input "5"
type input "107.50"
type input "5"
click at [458, 545] on div "Types Drugs Item Select Item Pair Diagnosis Select Diagnosis Unit Price 0 Add" at bounding box center [395, 500] width 390 height 92
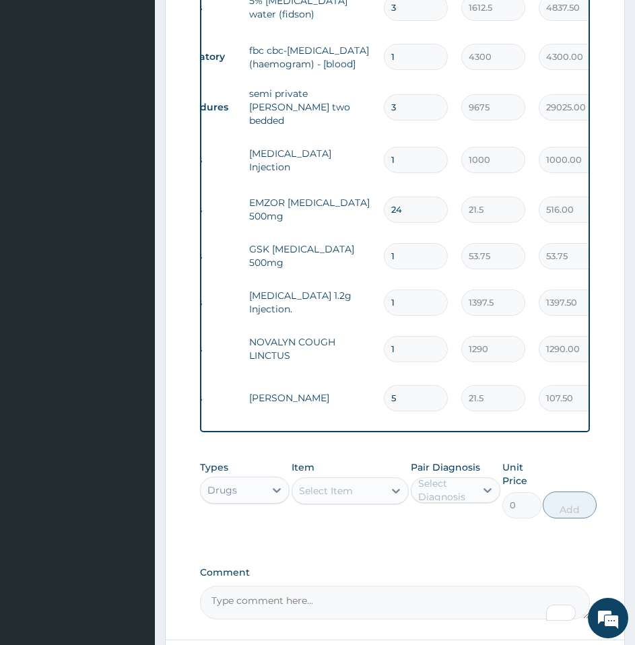
click at [363, 501] on div "Select Item" at bounding box center [338, 491] width 92 height 22
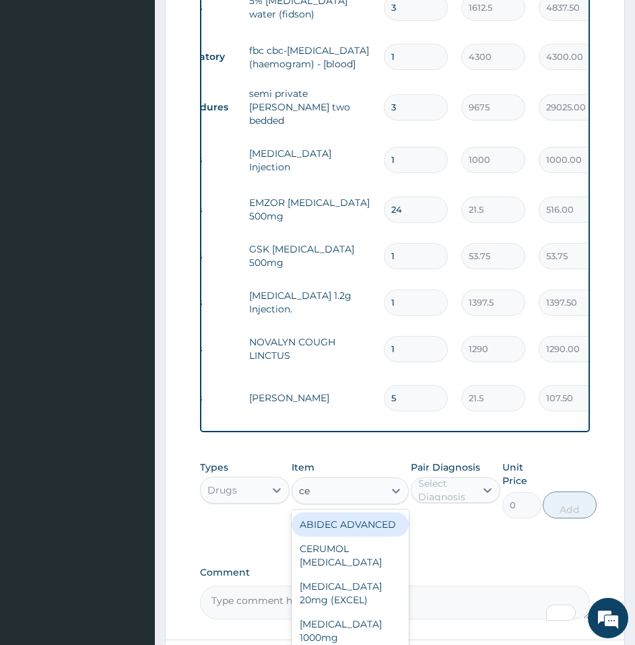
type input "c"
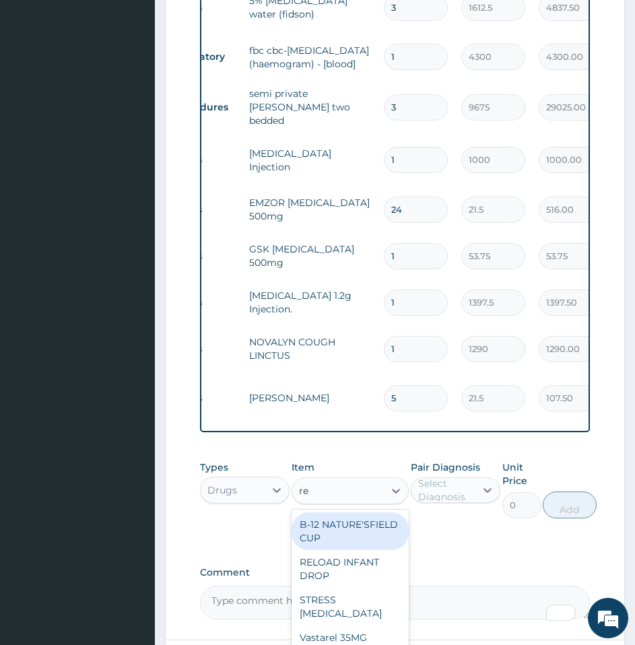
type input "r"
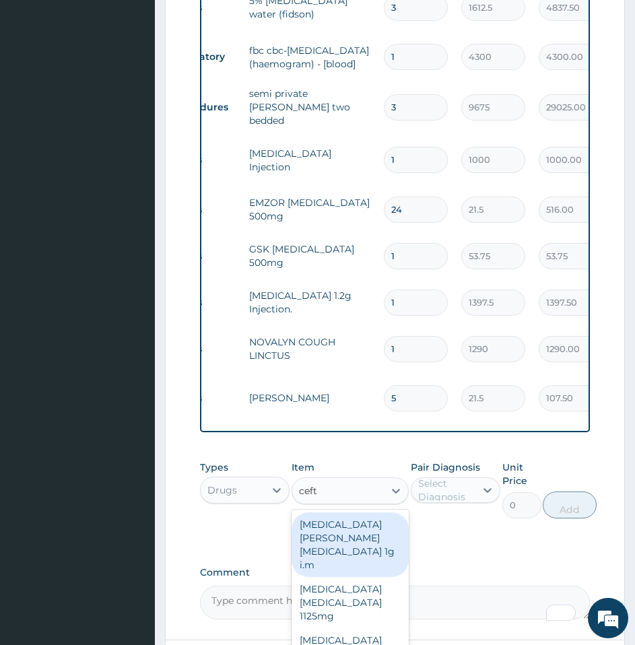
type input "ceftr"
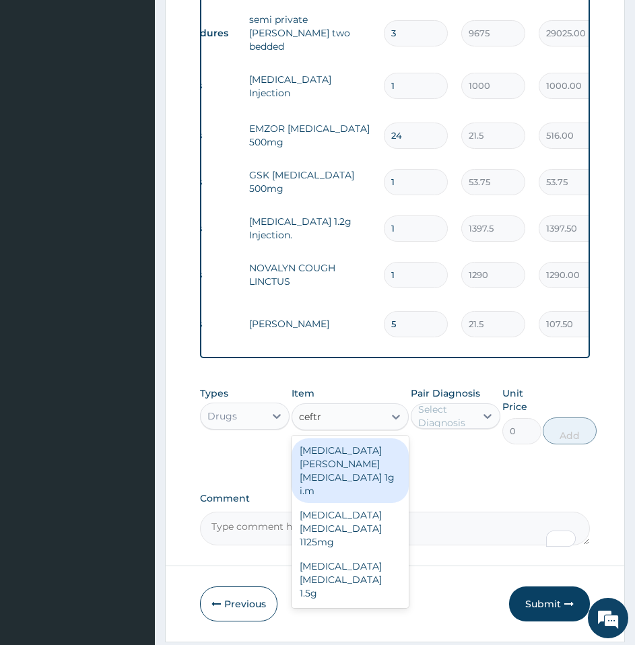
click at [361, 478] on div "ROCEPHIN CEFTRIAXONE 1g i.m" at bounding box center [349, 470] width 117 height 65
type input "7525"
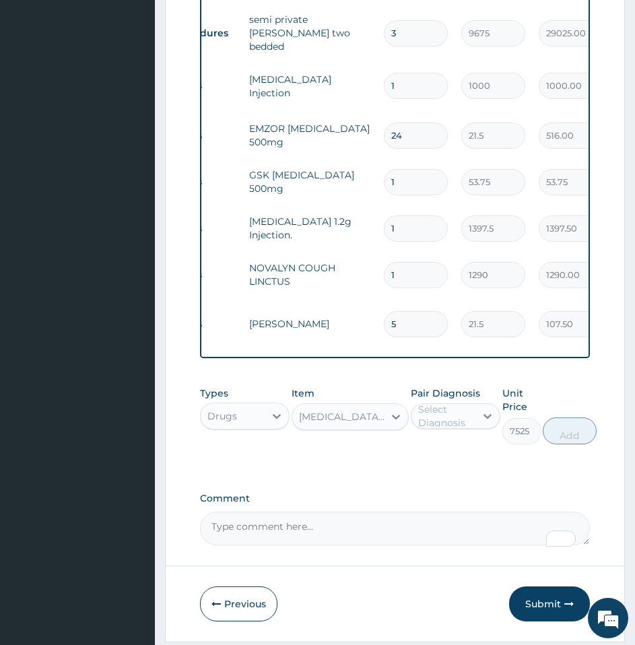
click at [460, 429] on div "Select Diagnosis" at bounding box center [446, 415] width 56 height 27
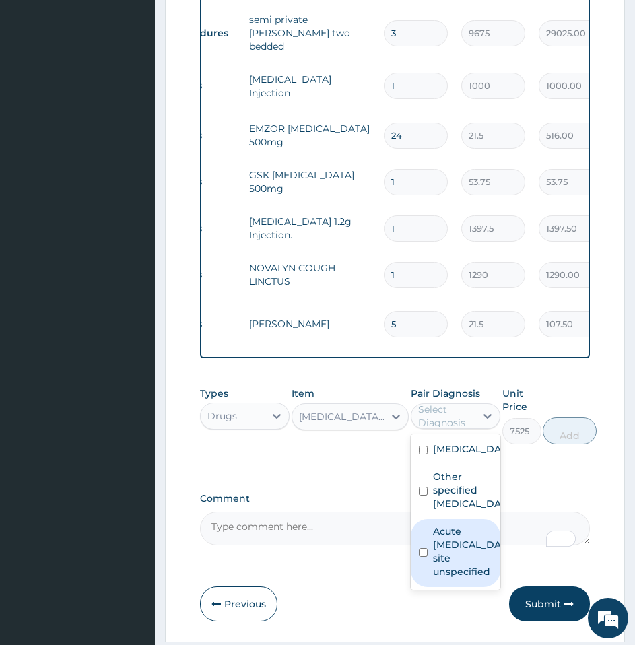
click at [456, 578] on label "Acute upper respiratory infection, site unspecified" at bounding box center [469, 551] width 73 height 54
checkbox input "true"
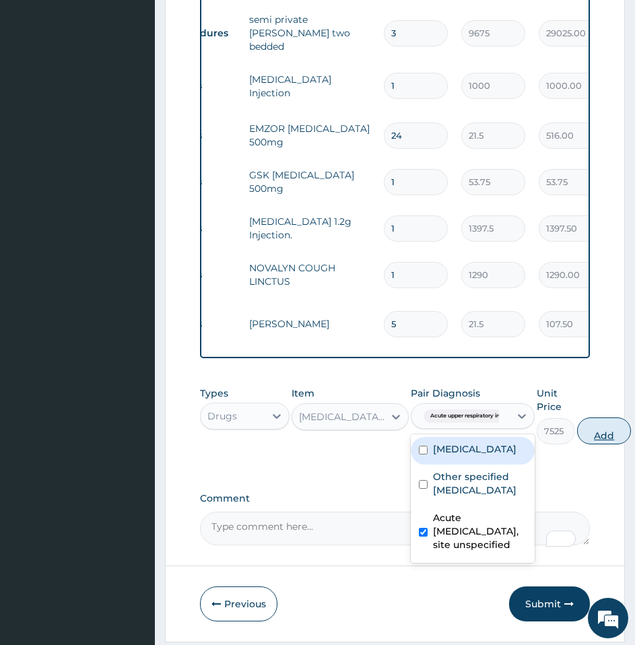
click at [594, 444] on button "Add" at bounding box center [604, 430] width 54 height 27
type input "0"
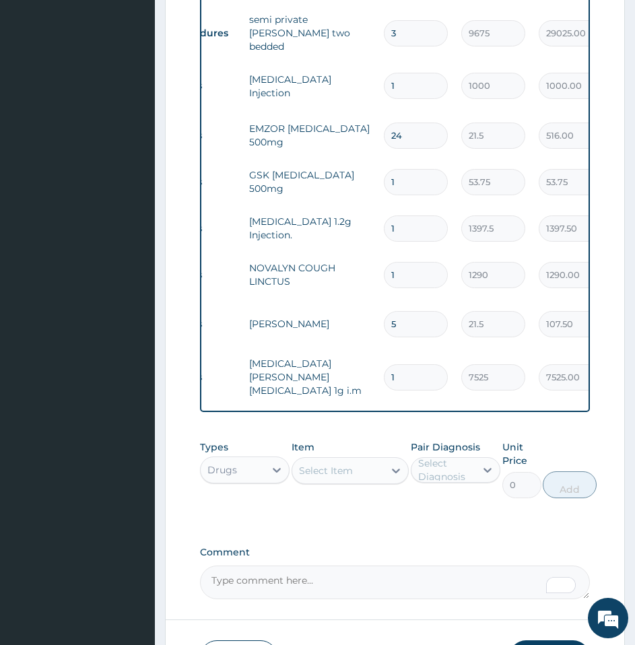
type input "0.00"
type input "3"
type input "22575.00"
type input "3"
click at [453, 546] on div "PA Code / Prescription Code PA/D258F3 Encounter Date 09-10-2025 Important Notic…" at bounding box center [395, 23] width 390 height 1152
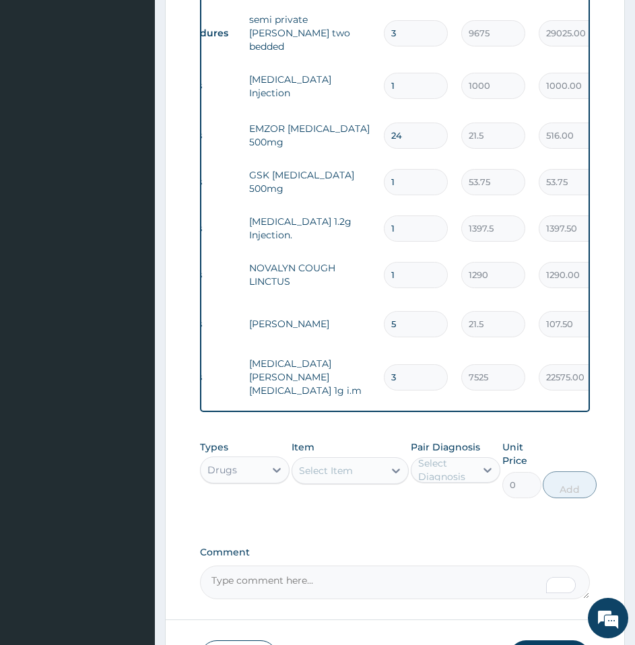
click at [336, 484] on div "Select Item" at bounding box center [349, 470] width 117 height 27
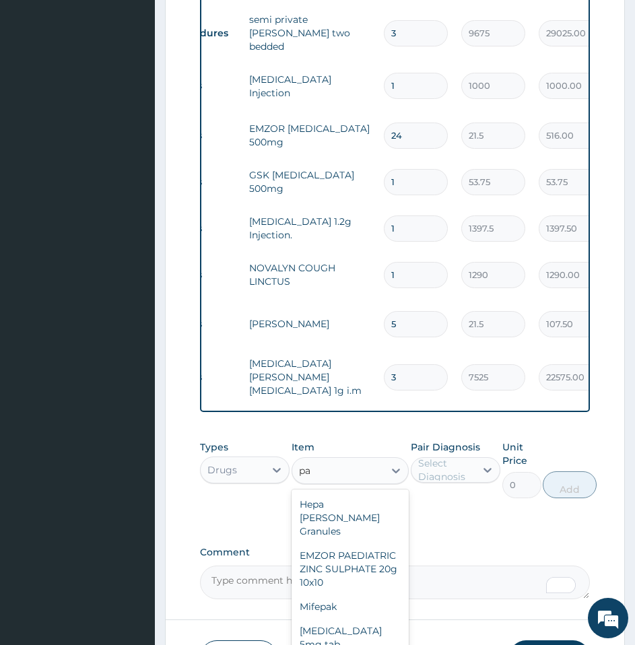
type input "p"
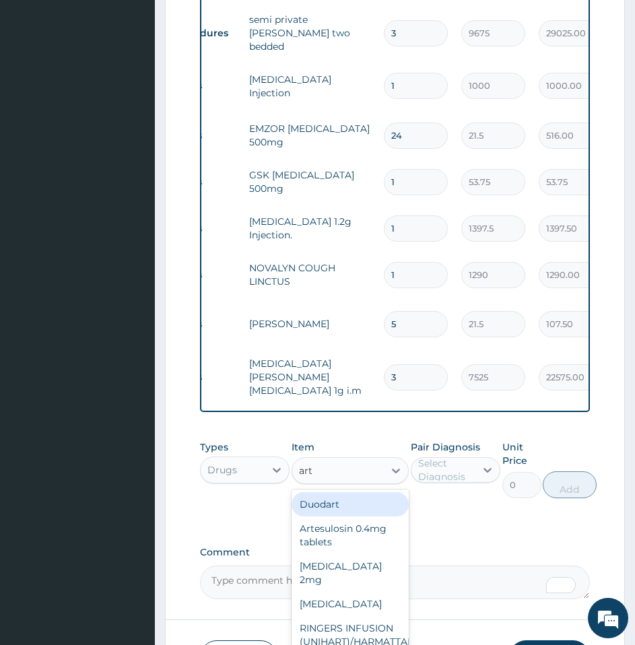
type input "arte"
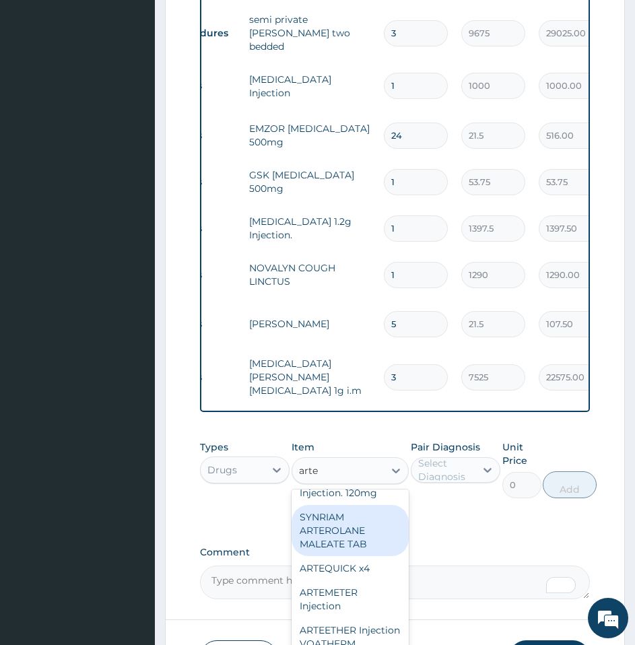
scroll to position [296, 0]
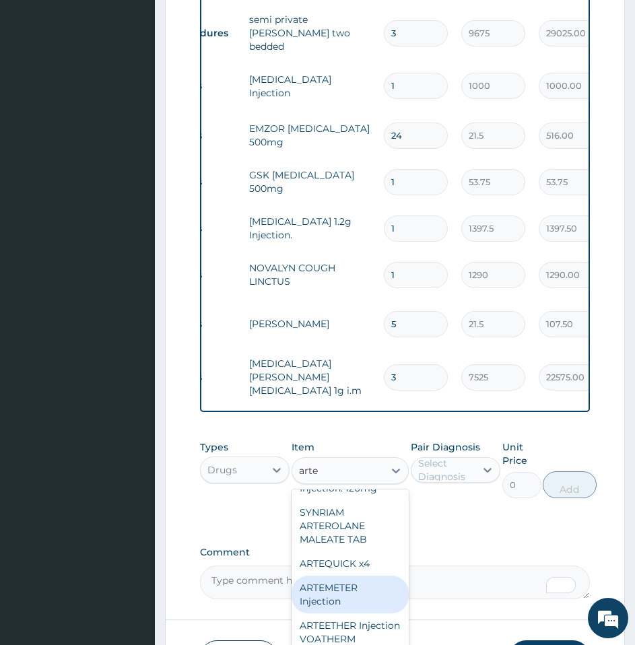
click at [356, 592] on div "ARTEMETER Injection" at bounding box center [349, 594] width 117 height 38
type input "860"
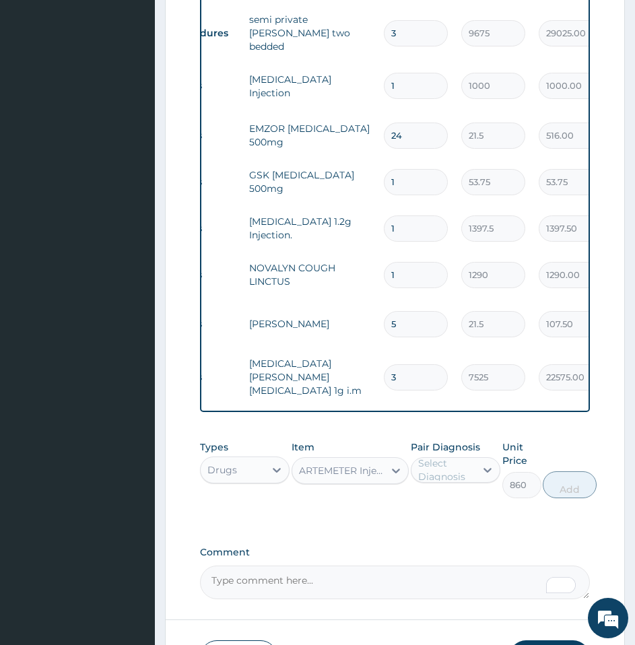
click at [439, 470] on div "Select Diagnosis" at bounding box center [446, 469] width 56 height 27
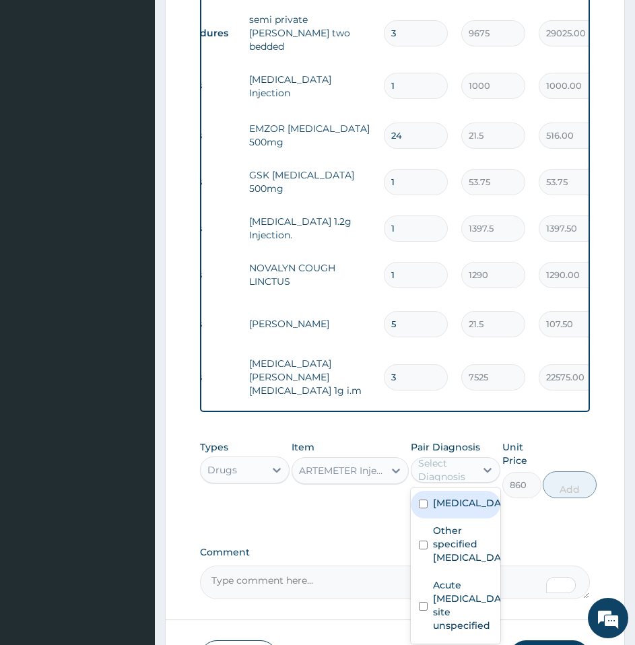
click at [439, 509] on label "Malaria, unspecified" at bounding box center [469, 502] width 73 height 13
checkbox input "true"
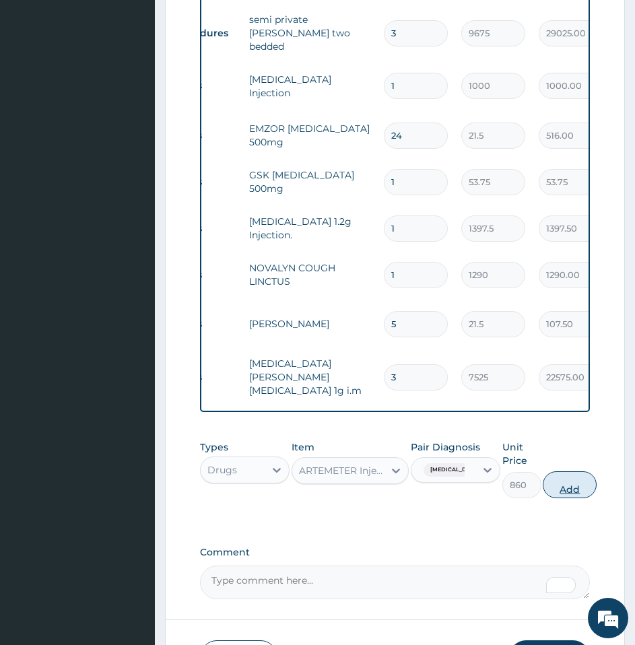
click at [574, 498] on button "Add" at bounding box center [569, 484] width 54 height 27
type input "0"
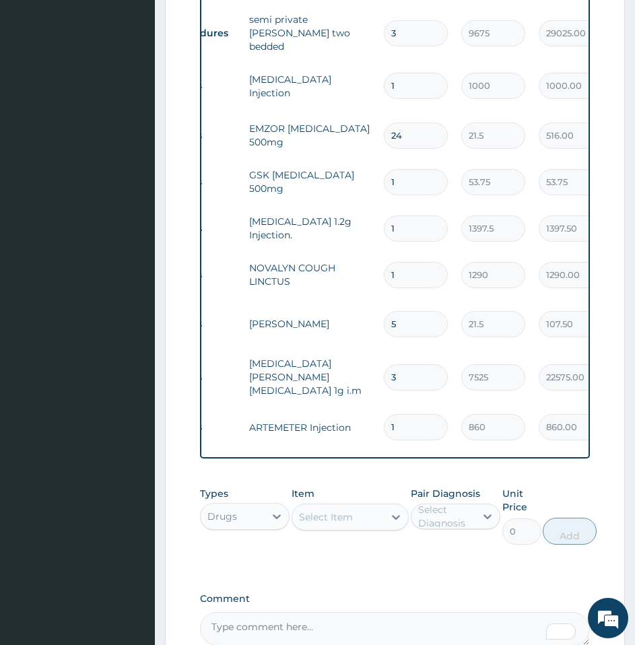
type input "0.00"
type input "6"
type input "5160.00"
type input "6"
click at [351, 551] on div "Types Drugs Item Select Item Pair Diagnosis Select Diagnosis Unit Price 0 Add" at bounding box center [395, 515] width 390 height 71
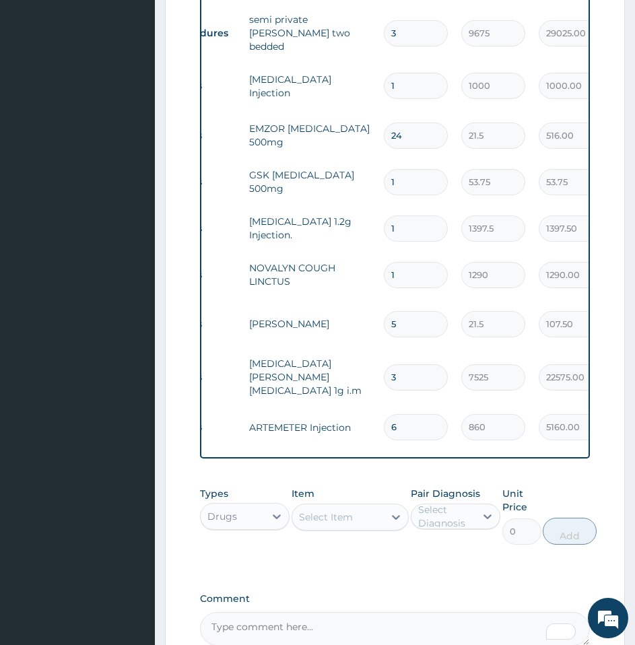
click at [334, 524] on div "Select Item" at bounding box center [326, 516] width 54 height 13
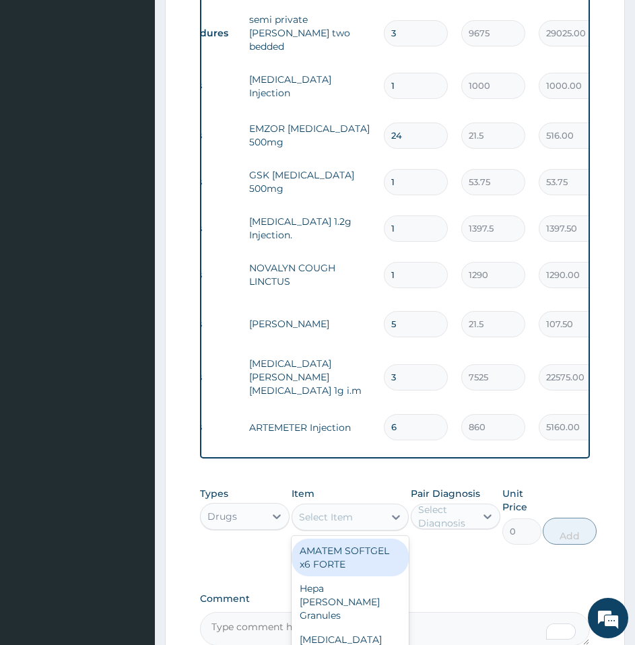
type input "p"
type input "cime"
click at [353, 567] on div "CIMETIDINE Injection 200mg/2ml" at bounding box center [349, 557] width 117 height 38
type input "591.25"
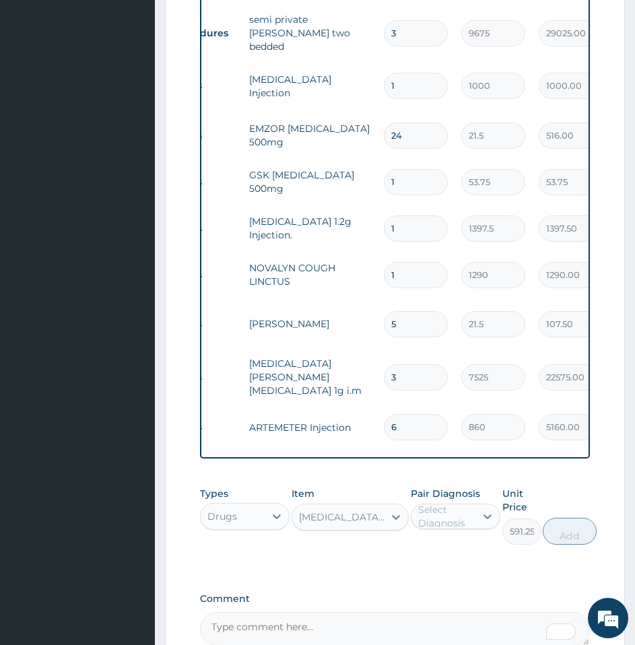
click at [433, 528] on div "Select Diagnosis" at bounding box center [446, 516] width 56 height 27
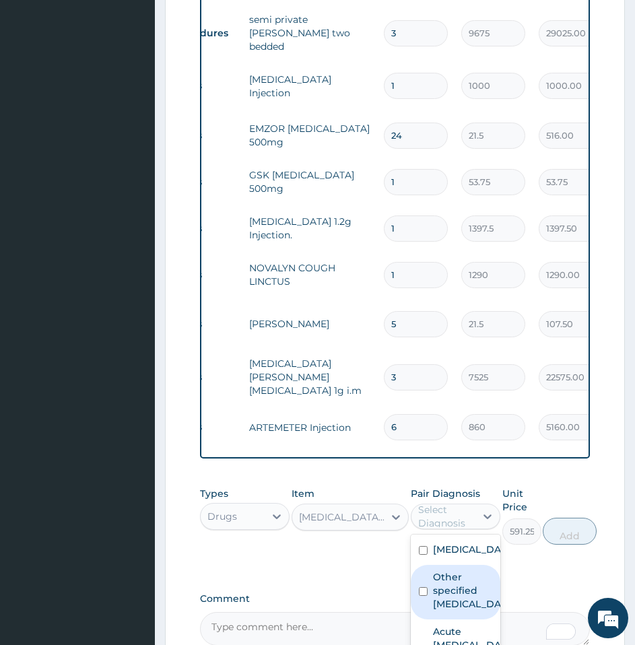
click at [442, 607] on label "Other specified gastritis" at bounding box center [469, 590] width 73 height 40
checkbox input "true"
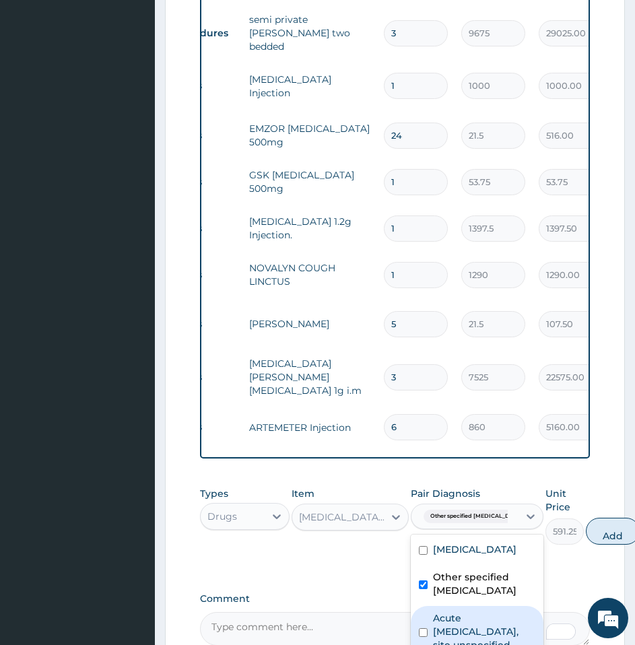
click at [452, 638] on label "Acute upper respiratory infection, site unspecified" at bounding box center [484, 631] width 102 height 40
checkbox input "true"
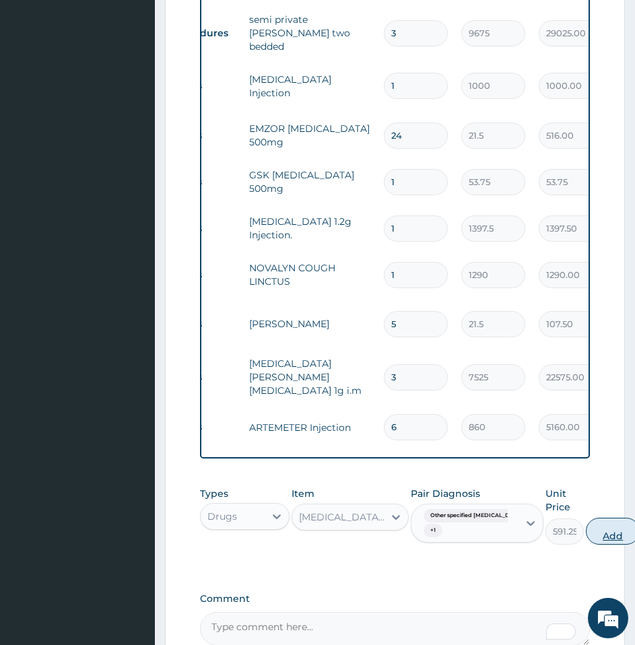
click at [586, 534] on button "Add" at bounding box center [613, 531] width 54 height 27
type input "0"
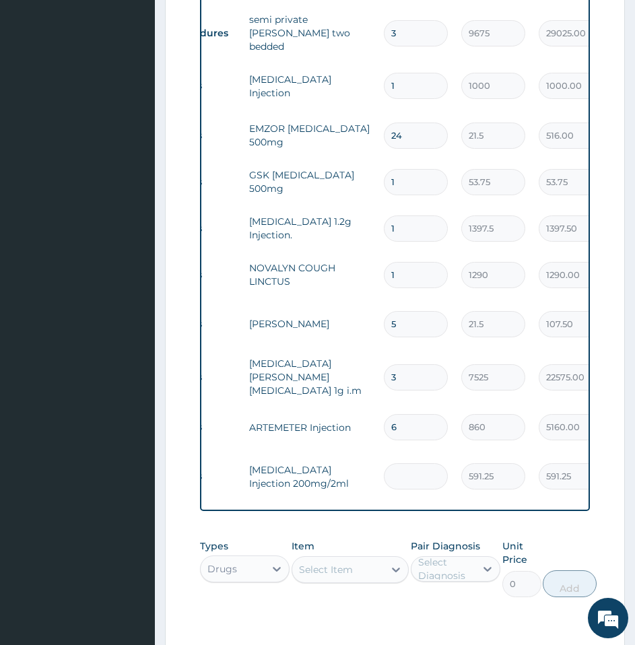
type input "0.00"
type input "3"
type input "1773.75"
type input "3"
click at [571, 542] on div "Types Drugs Item Select Item Pair Diagnosis Select Diagnosis Unit Price 0 Add" at bounding box center [395, 567] width 390 height 71
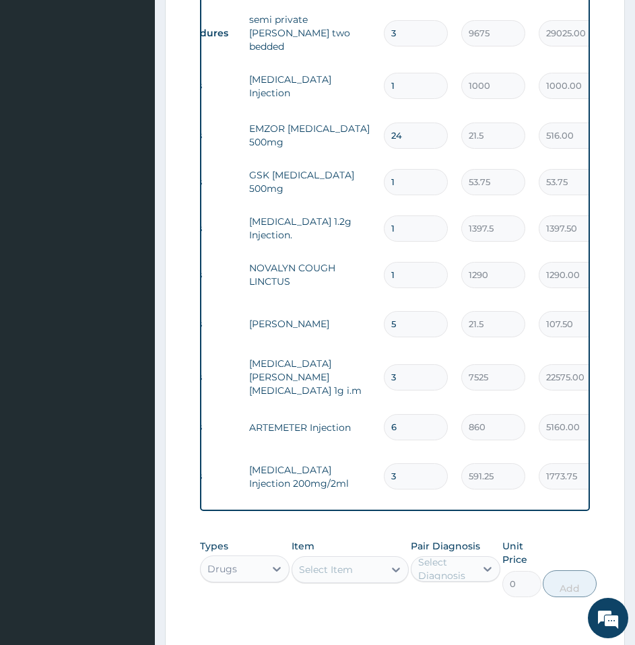
click at [421, 331] on input "5" at bounding box center [416, 324] width 64 height 26
type input "0.00"
type input "4"
type input "86.00"
type input "4"
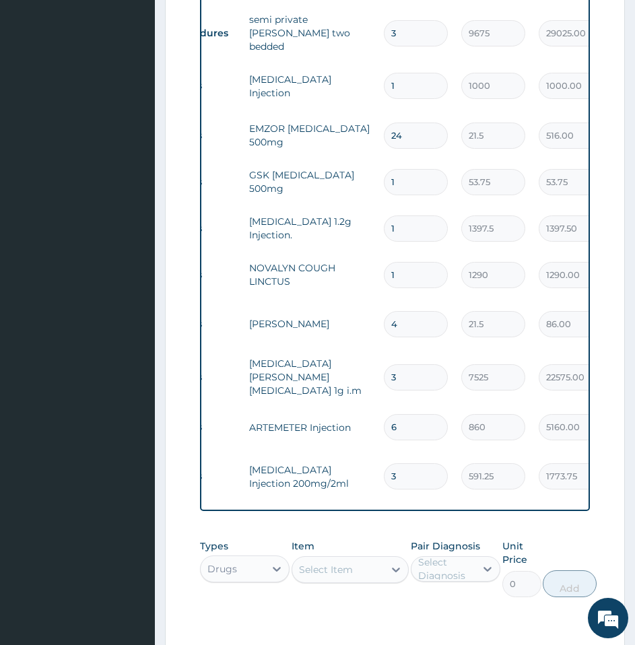
click at [563, 534] on div "PA Code / Prescription Code PA/D258F3 Encounter Date 09-10-2025 Important Notic…" at bounding box center [395, 72] width 390 height 1250
click at [359, 576] on div "Select Item" at bounding box center [338, 570] width 92 height 22
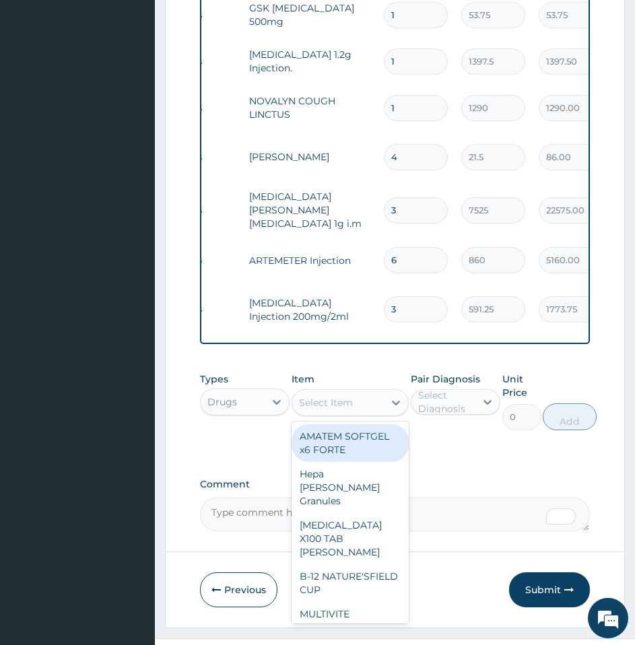
scroll to position [876, 0]
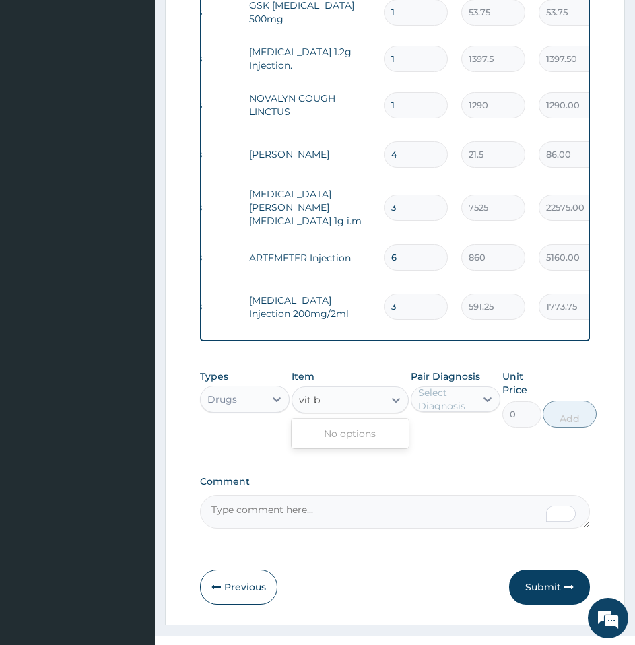
type input "vit"
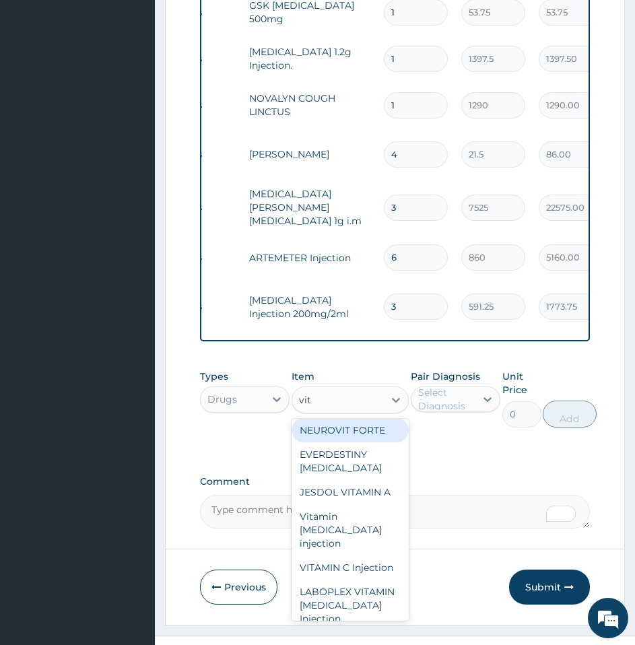
scroll to position [120, 0]
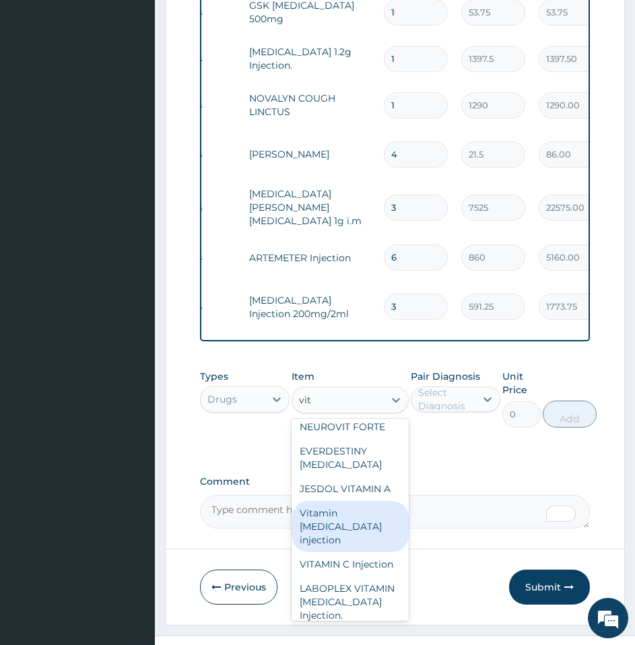
click at [329, 523] on div "Vitamin B complex injection" at bounding box center [349, 526] width 117 height 51
type input "129"
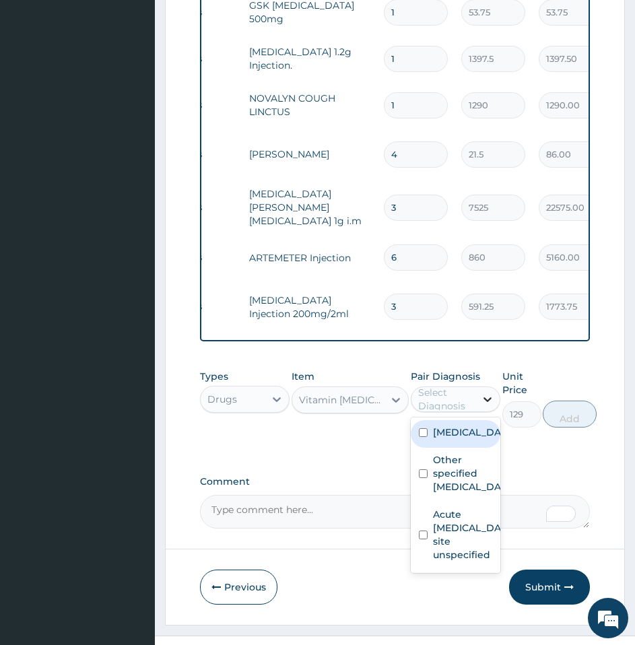
click at [475, 406] on div at bounding box center [487, 399] width 24 height 24
click at [456, 439] on label "Malaria, unspecified" at bounding box center [469, 431] width 73 height 13
checkbox input "true"
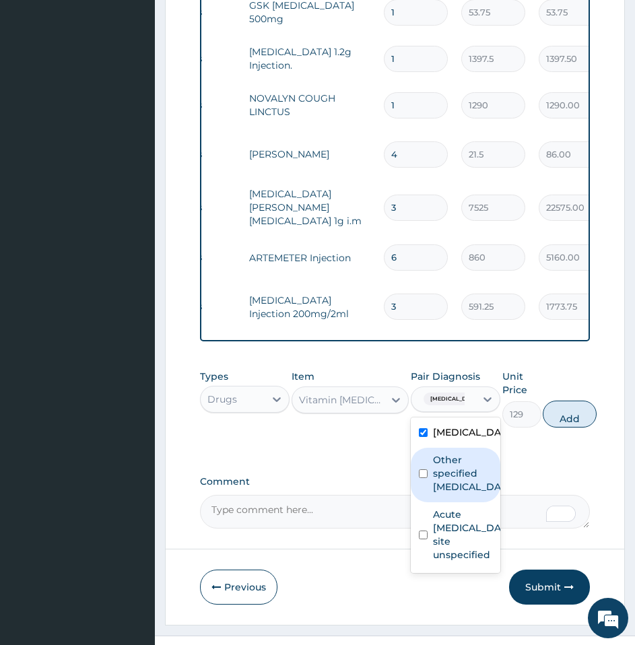
click at [453, 481] on label "Other specified gastritis" at bounding box center [469, 473] width 73 height 40
checkbox input "true"
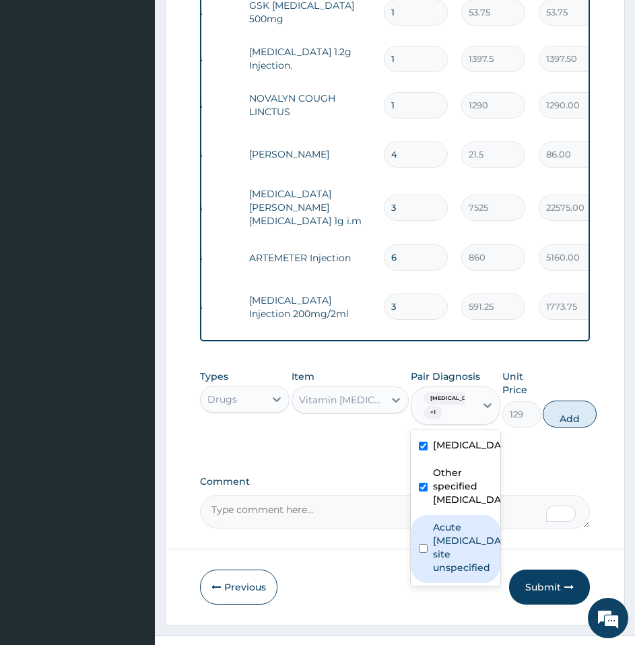
click at [437, 572] on label "Acute upper respiratory infection, site unspecified" at bounding box center [469, 547] width 73 height 54
checkbox input "true"
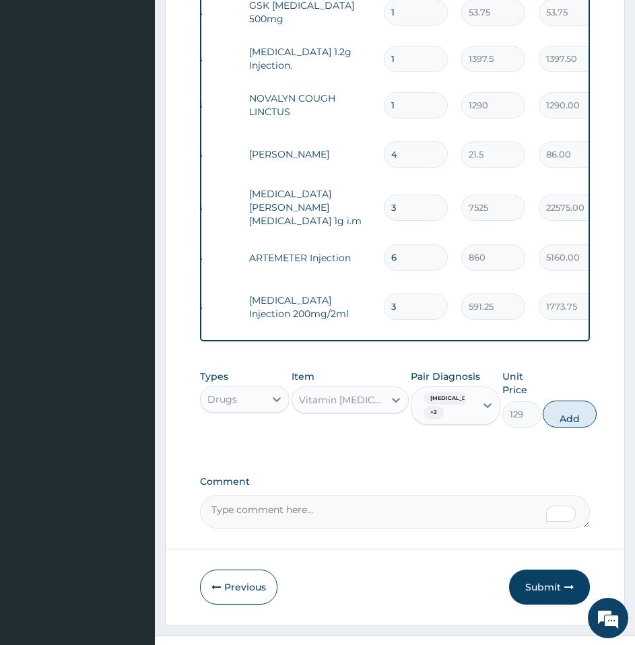
click at [578, 434] on div "Types Drugs Item Vitamin B complex injection Pair Diagnosis Malaria, unspecifie…" at bounding box center [395, 398] width 390 height 71
click at [561, 421] on button "Add" at bounding box center [569, 413] width 54 height 27
type input "0"
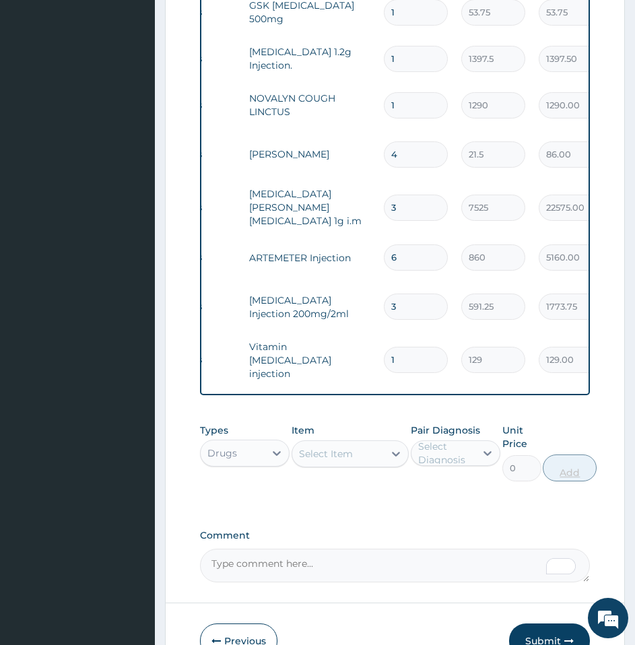
type input "0.00"
type input "6"
type input "774.00"
type input "6"
click at [437, 508] on div "Types Drugs Item Select Item Pair Diagnosis Select Diagnosis Unit Price 0 Add" at bounding box center [395, 463] width 390 height 92
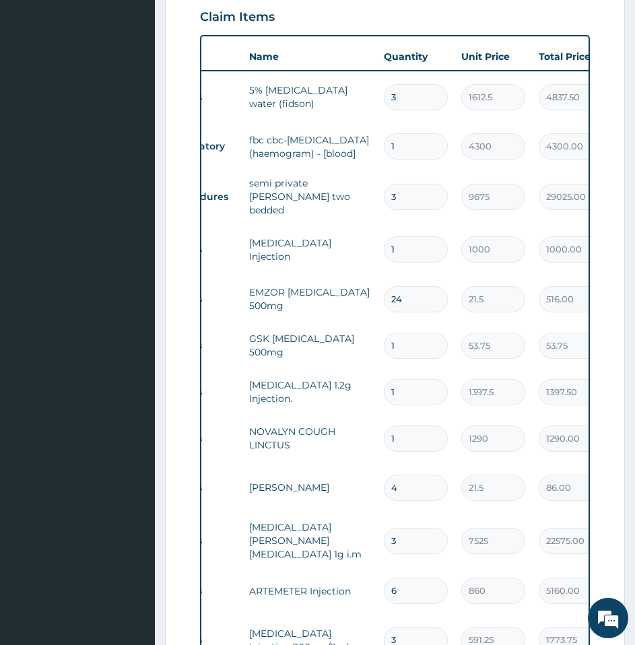
scroll to position [539, 0]
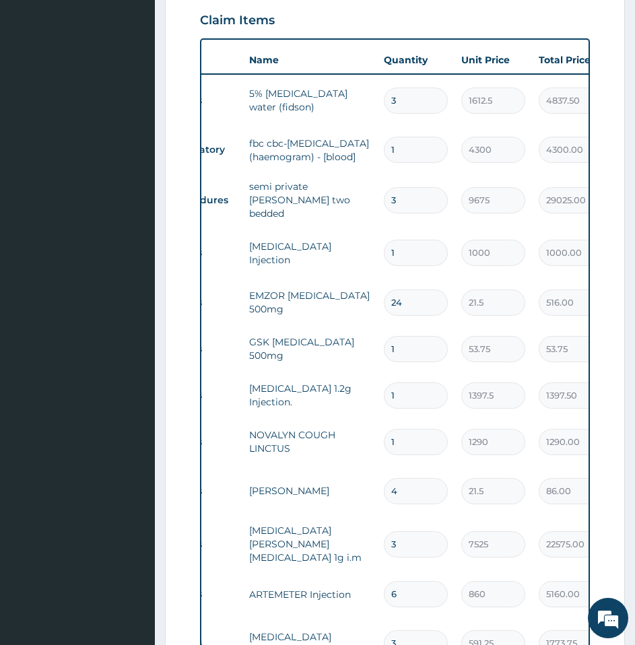
click at [409, 351] on input "1" at bounding box center [416, 349] width 64 height 26
type input "13"
type input "698.75"
type input "13"
click at [180, 444] on form "Step 2 of 2 PA Code / Prescription Code PA/D258F3 Encounter Date 09-10-2025 Imp…" at bounding box center [395, 286] width 460 height 1458
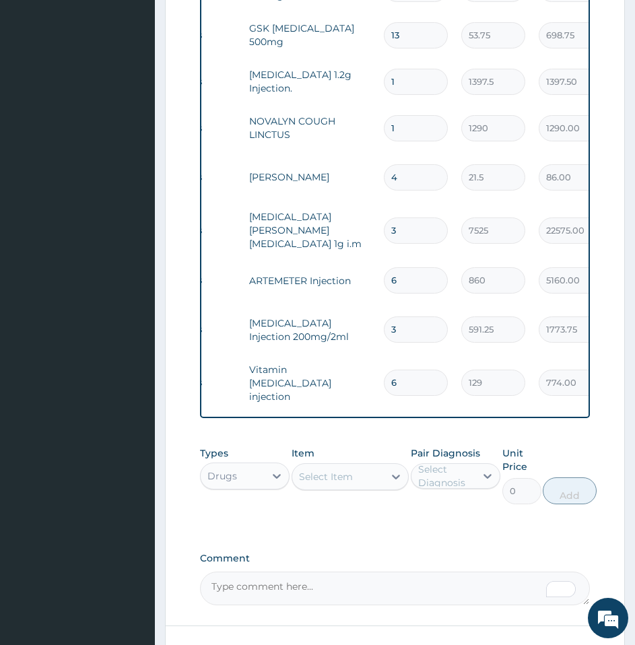
scroll to position [907, 0]
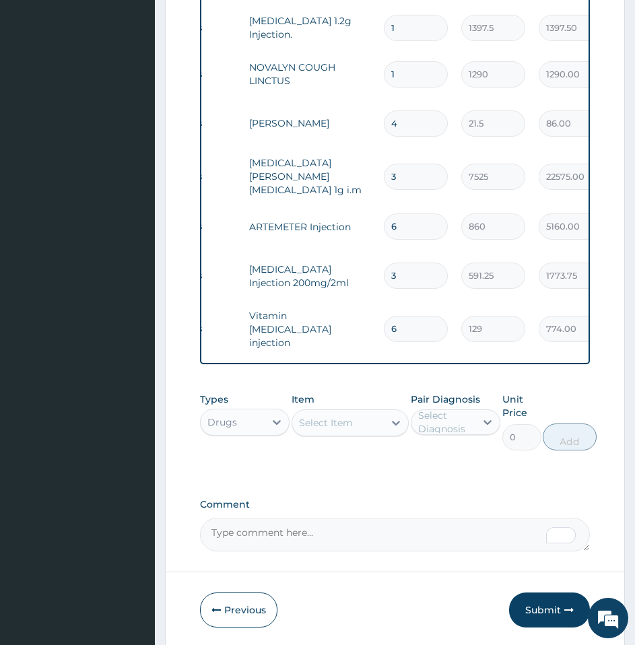
click at [304, 429] on div "Select Item" at bounding box center [326, 422] width 54 height 13
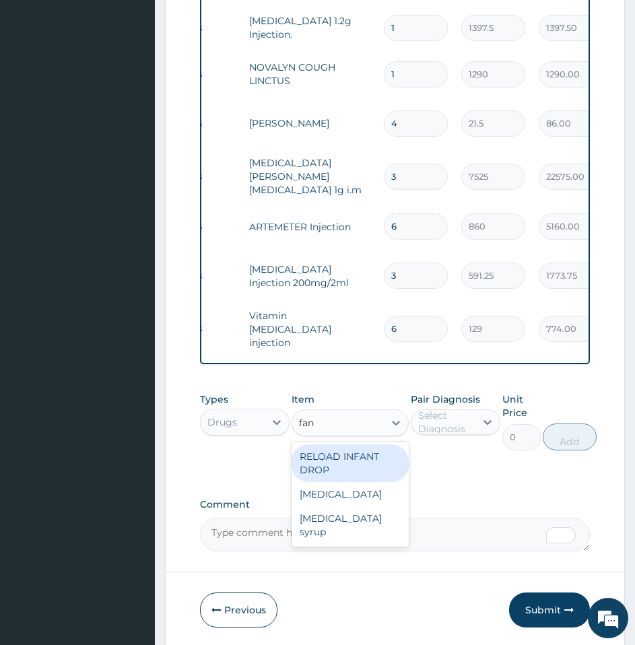
type input "fans"
click at [332, 466] on div "Fansidar" at bounding box center [349, 456] width 117 height 24
type input "193.5"
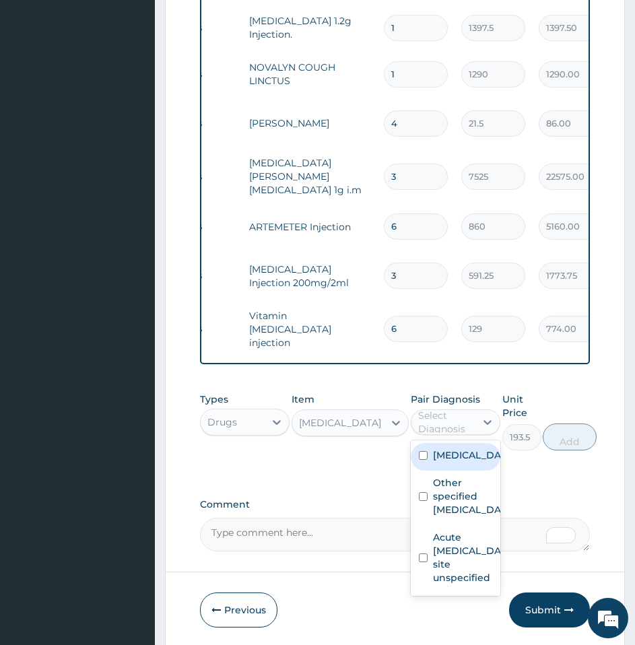
click at [438, 435] on div "Select Diagnosis" at bounding box center [446, 422] width 56 height 27
click at [472, 462] on label "Malaria, unspecified" at bounding box center [469, 454] width 73 height 13
checkbox input "true"
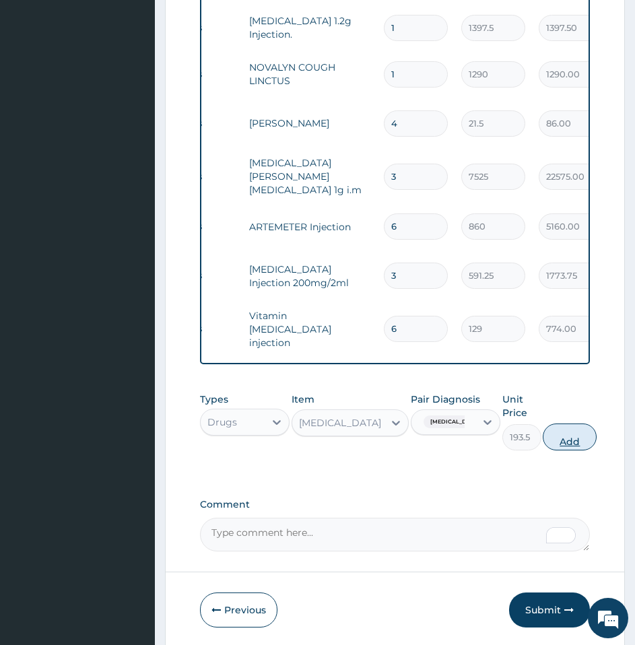
click at [588, 447] on button "Add" at bounding box center [569, 436] width 54 height 27
type input "0"
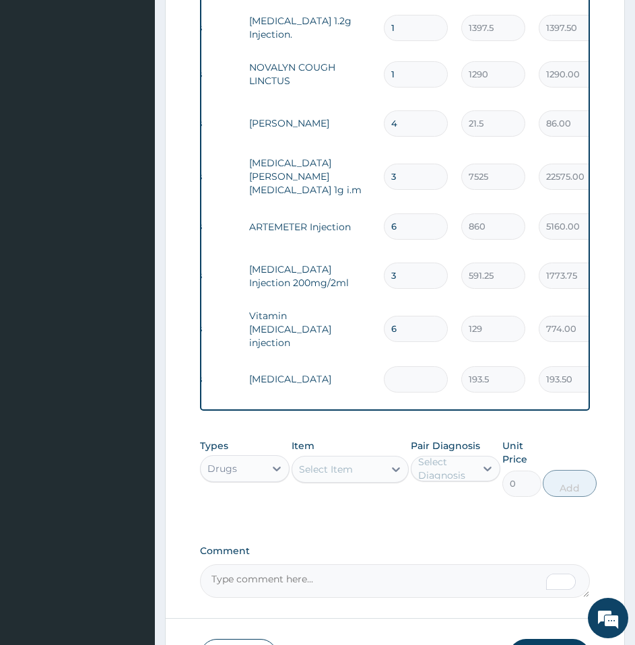
type input "0.00"
type input "3"
type input "580.50"
type input "3"
click at [360, 524] on div "Types Drugs Item Select Item Pair Diagnosis Select Diagnosis Unit Price 0 Add" at bounding box center [395, 478] width 390 height 92
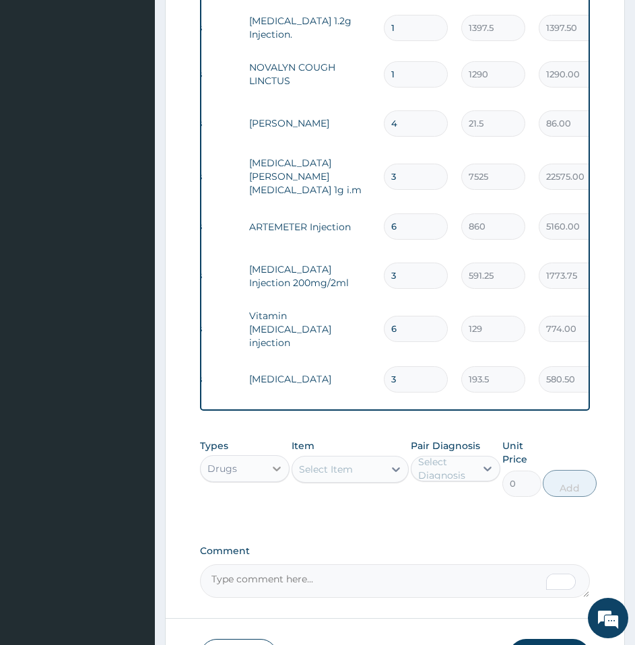
click at [277, 475] on icon at bounding box center [276, 468] width 13 height 13
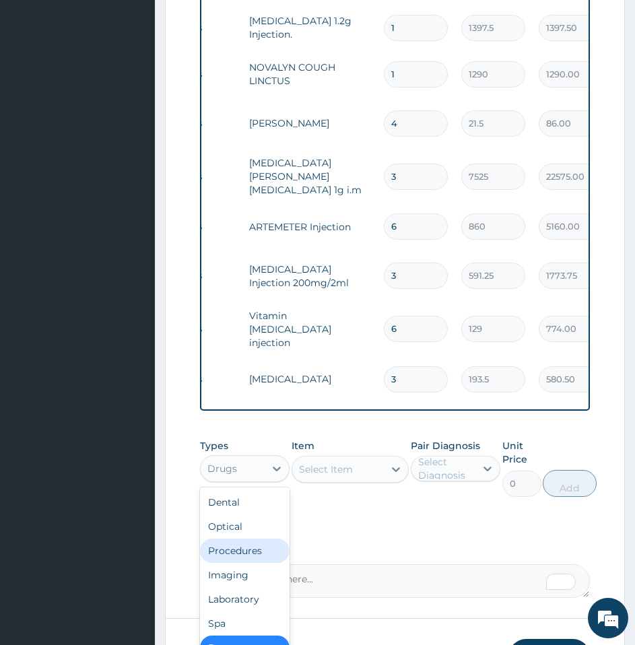
click at [247, 563] on div "Procedures" at bounding box center [245, 550] width 90 height 24
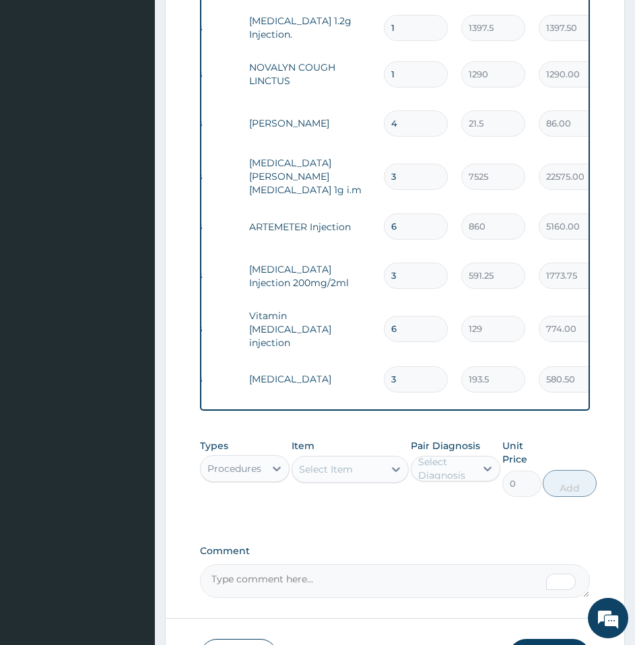
click at [321, 476] on div "Select Item" at bounding box center [326, 468] width 54 height 13
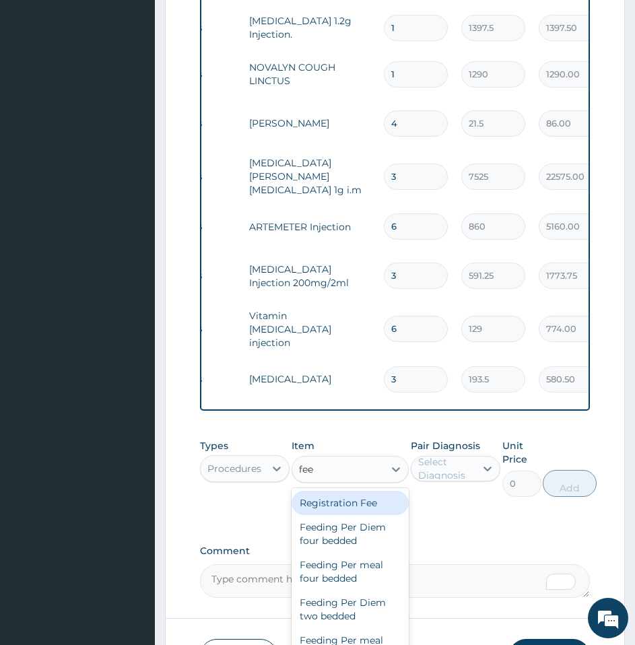
type input "feed"
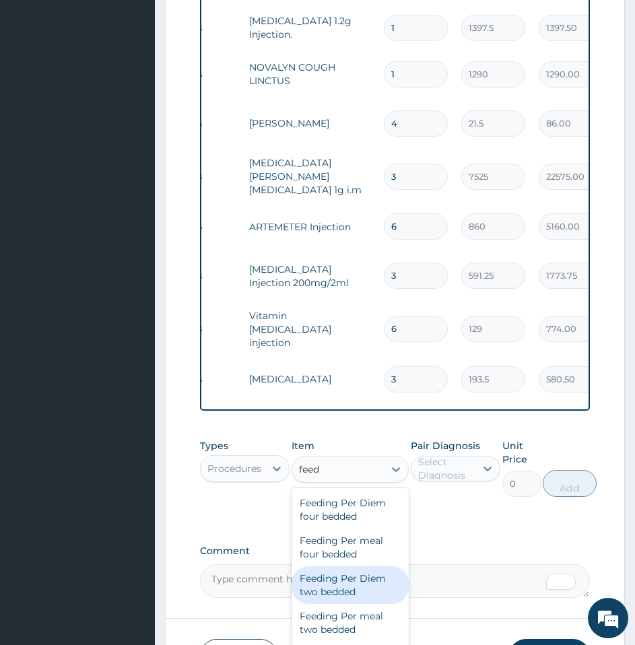
scroll to position [30, 0]
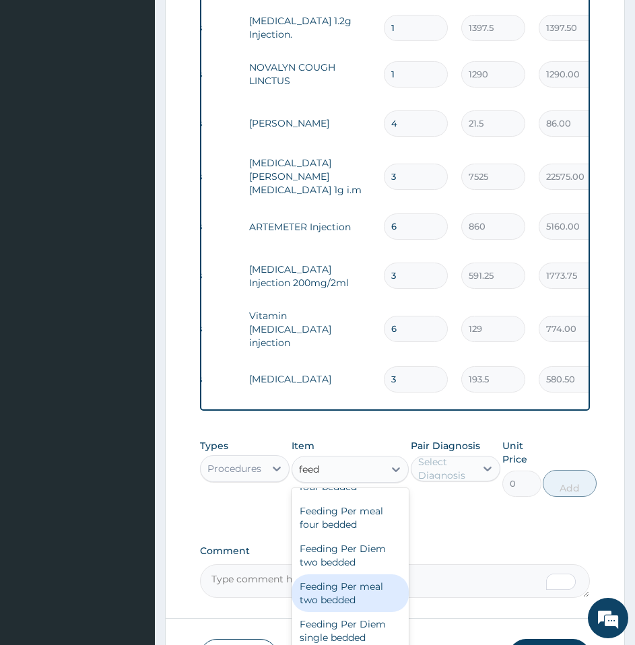
click at [338, 608] on div "Feeding Per meal two bedded" at bounding box center [349, 593] width 117 height 38
type input "3225"
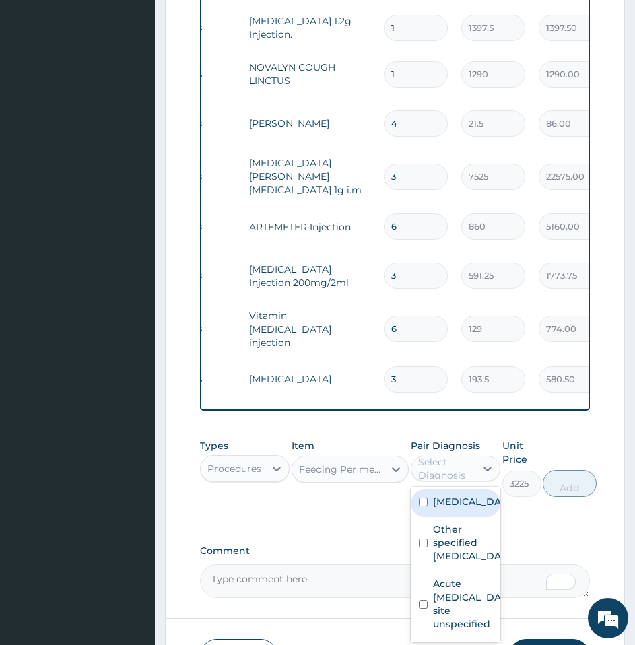
click at [468, 479] on div "Select Diagnosis" at bounding box center [446, 468] width 56 height 27
click at [462, 508] on label "Malaria, unspecified" at bounding box center [469, 501] width 73 height 13
checkbox input "true"
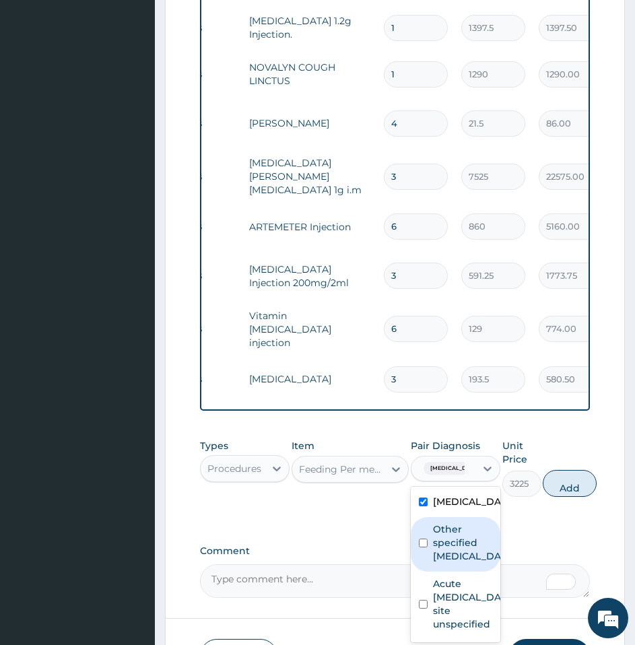
click at [462, 557] on label "Other specified gastritis" at bounding box center [469, 542] width 73 height 40
checkbox input "true"
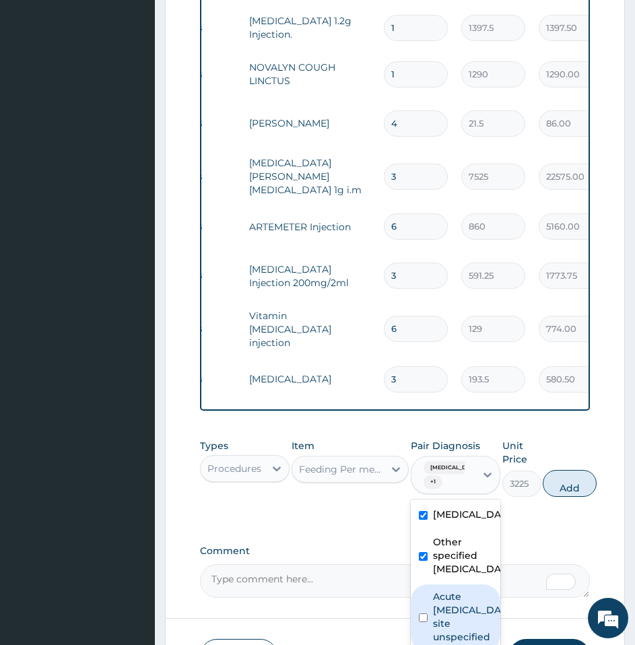
click at [466, 612] on label "Acute upper respiratory infection, site unspecified" at bounding box center [469, 617] width 73 height 54
checkbox input "true"
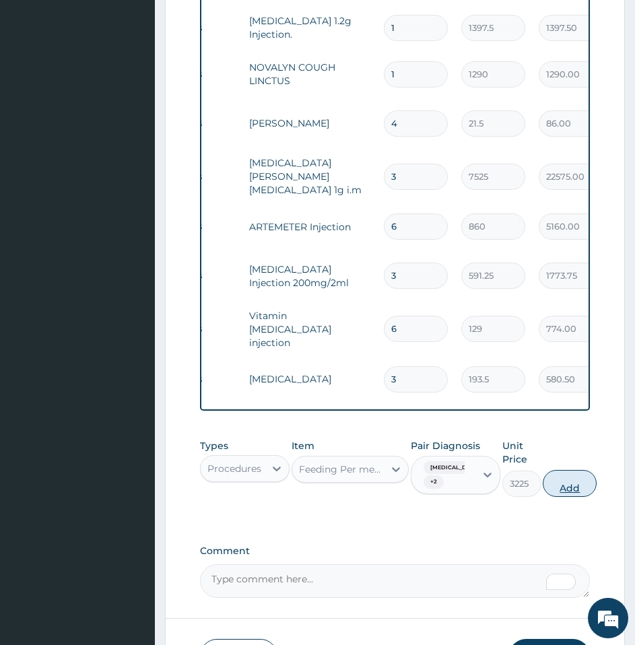
click at [579, 489] on button "Add" at bounding box center [569, 483] width 54 height 27
type input "0"
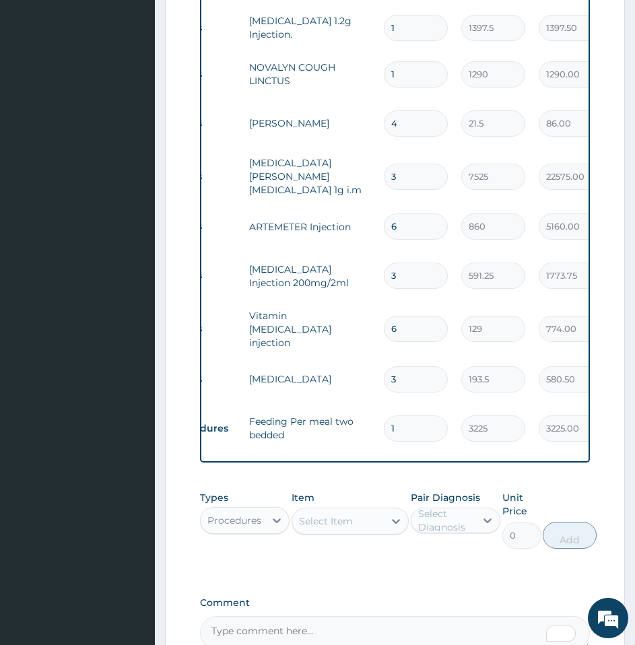
type input "0.00"
type input "6"
type input "19350.00"
type input "6"
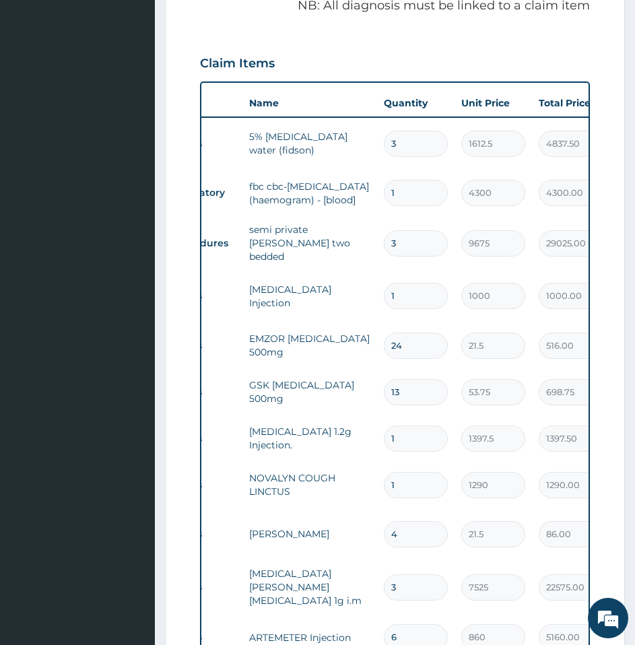
scroll to position [0, 0]
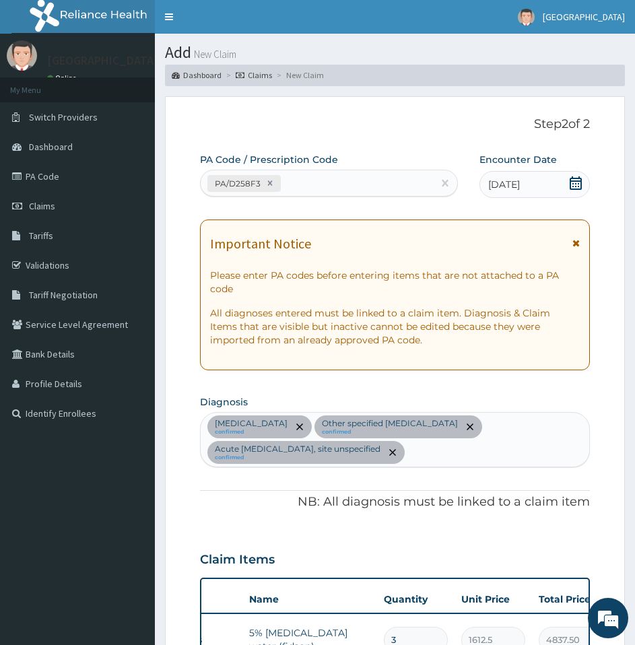
click at [575, 188] on icon at bounding box center [575, 182] width 12 height 13
type textarea "Important"
click at [575, 188] on icon at bounding box center [575, 182] width 12 height 13
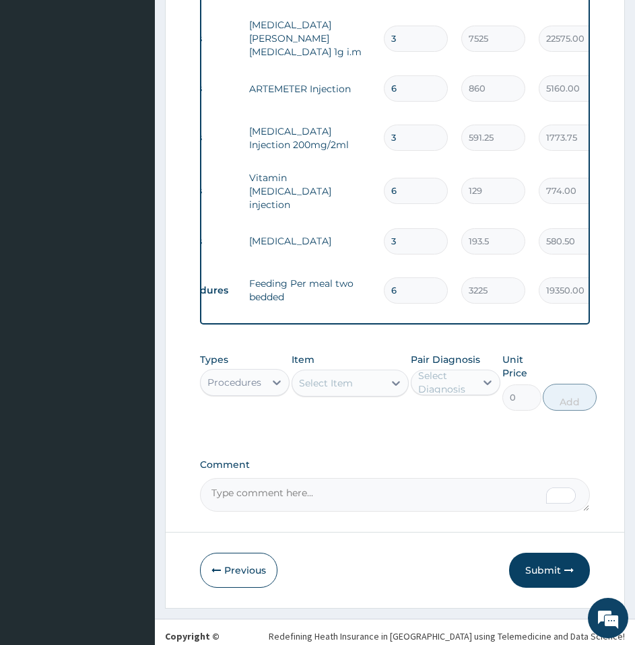
scroll to position [1073, 0]
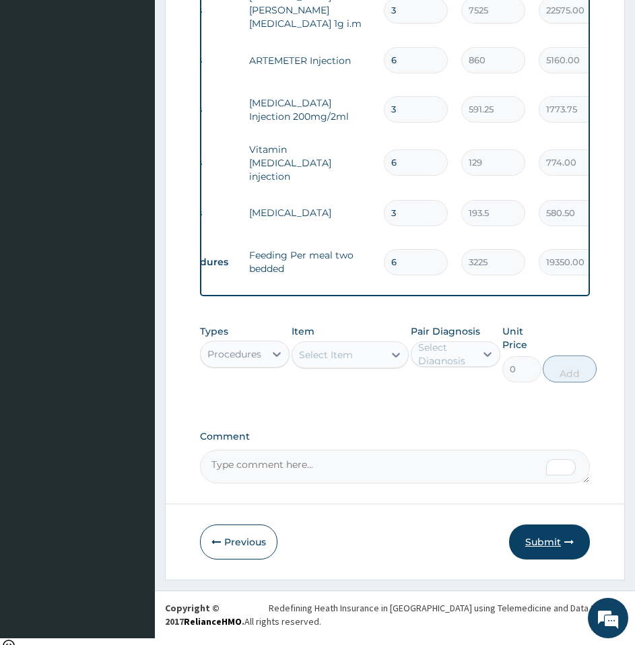
click at [550, 543] on button "Submit" at bounding box center [549, 541] width 81 height 35
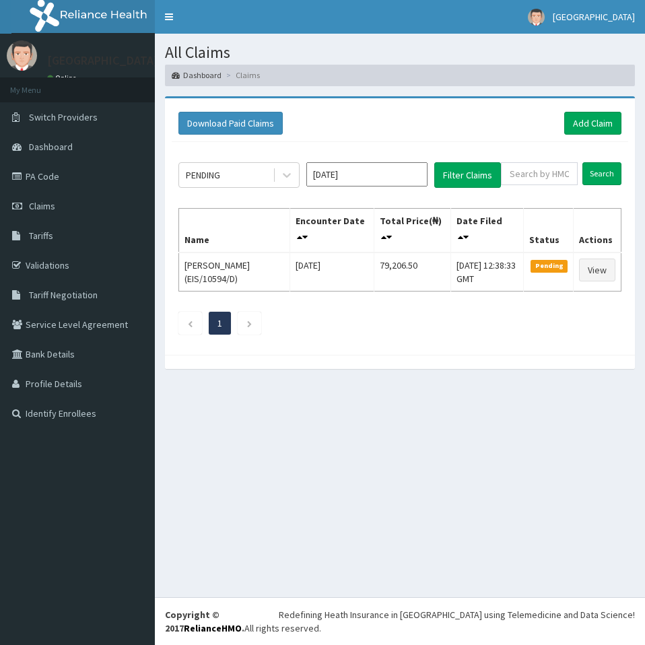
click at [285, 178] on icon at bounding box center [286, 174] width 13 height 13
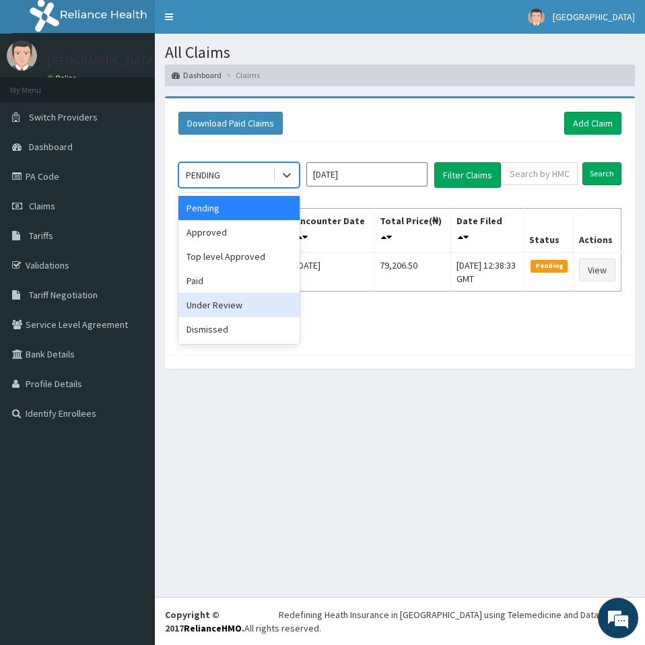
click at [230, 313] on div "Under Review" at bounding box center [238, 305] width 121 height 24
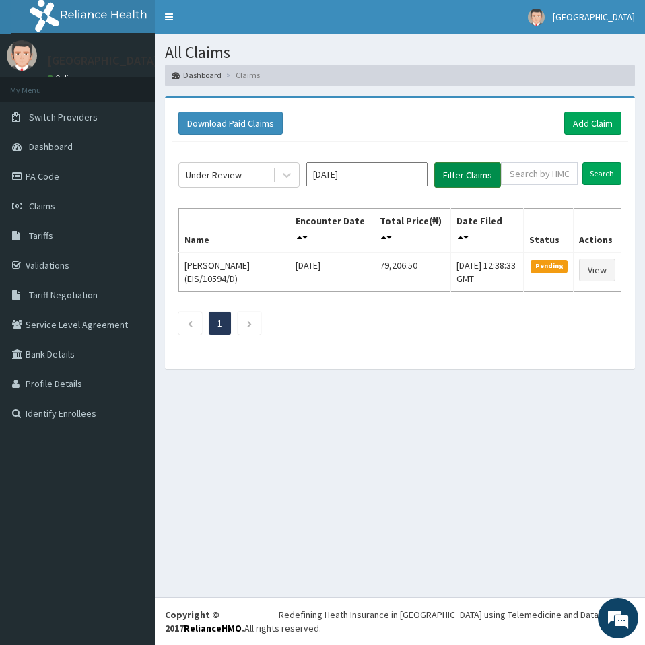
click at [483, 168] on button "Filter Claims" at bounding box center [467, 175] width 67 height 26
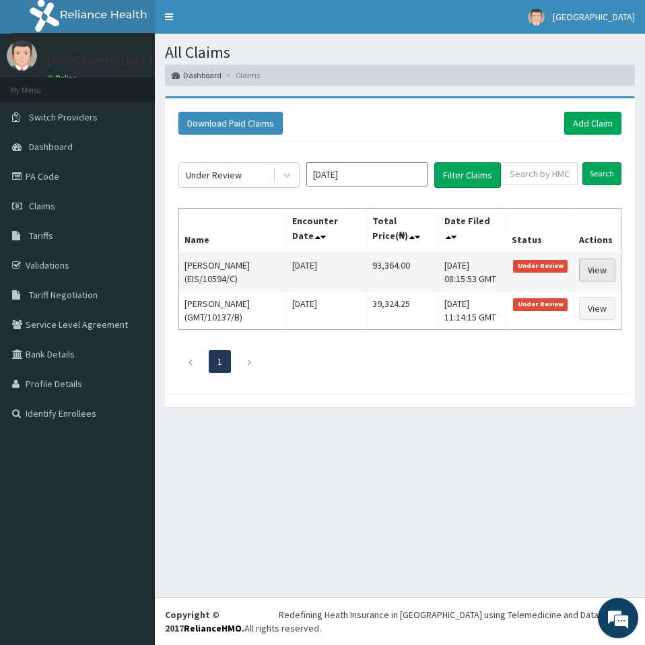
click at [592, 264] on link "View" at bounding box center [597, 269] width 36 height 23
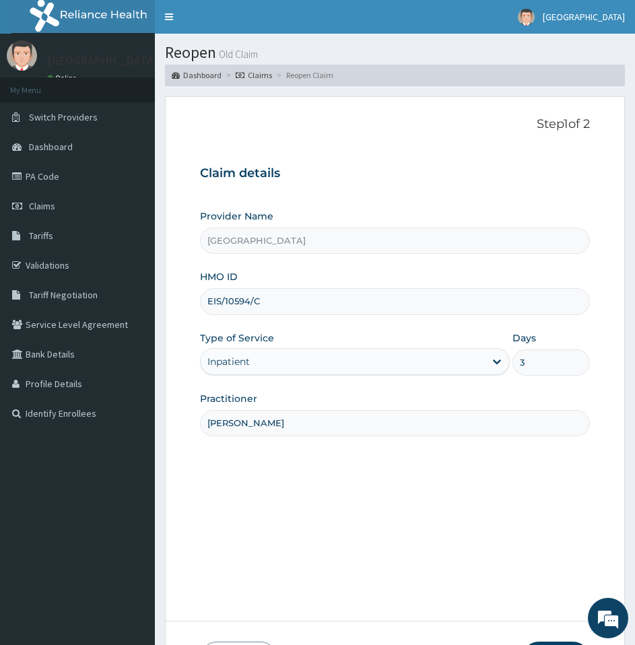
scroll to position [110, 0]
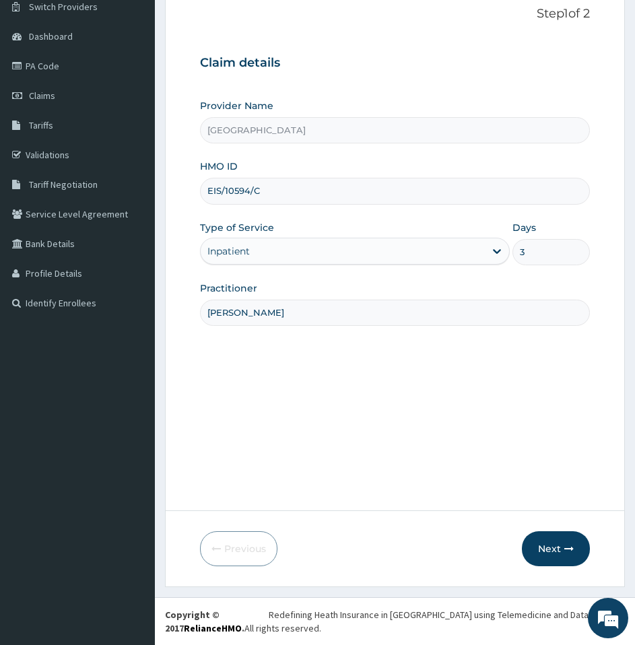
click at [565, 548] on icon "button" at bounding box center [568, 548] width 9 height 9
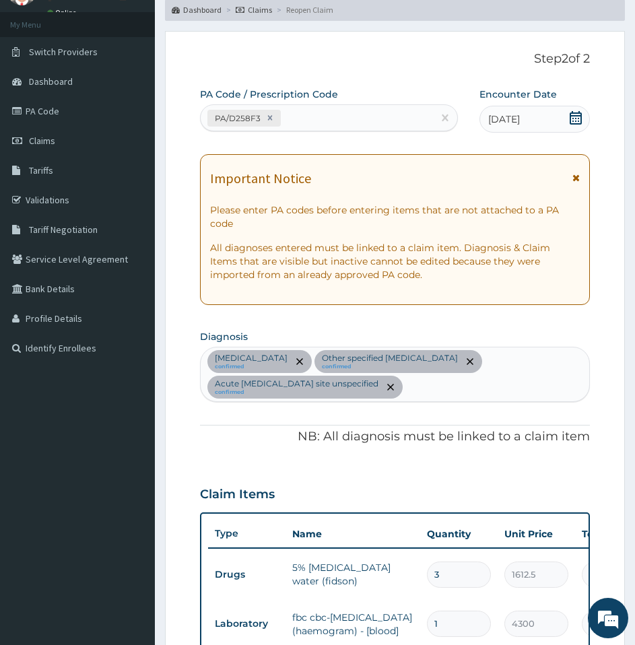
scroll to position [65, 0]
click at [577, 117] on icon at bounding box center [575, 118] width 13 height 13
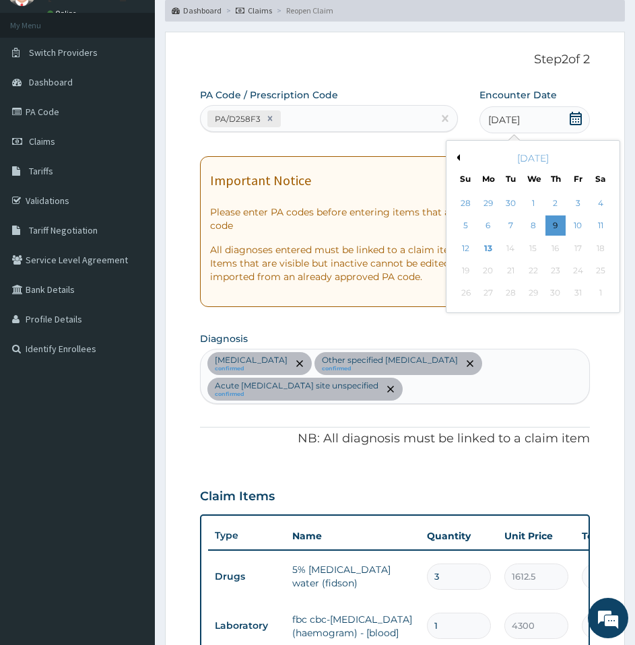
click at [577, 117] on icon at bounding box center [575, 118] width 13 height 13
click at [491, 222] on div "6" at bounding box center [488, 226] width 20 height 20
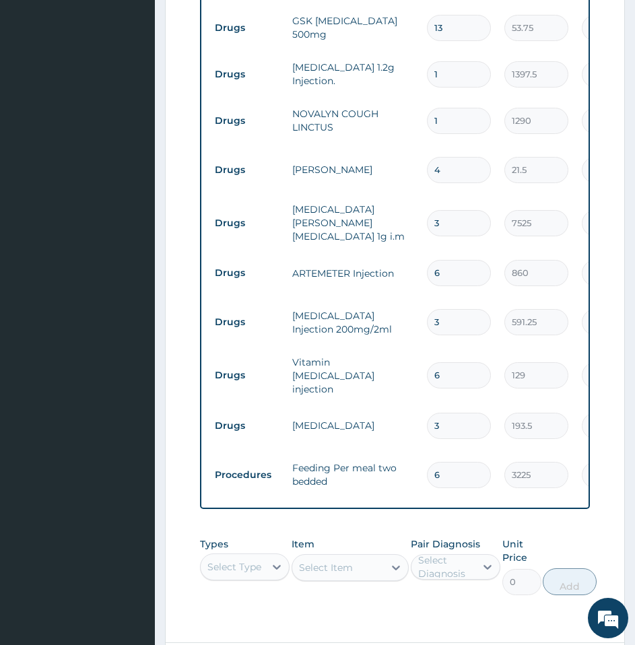
scroll to position [999, 0]
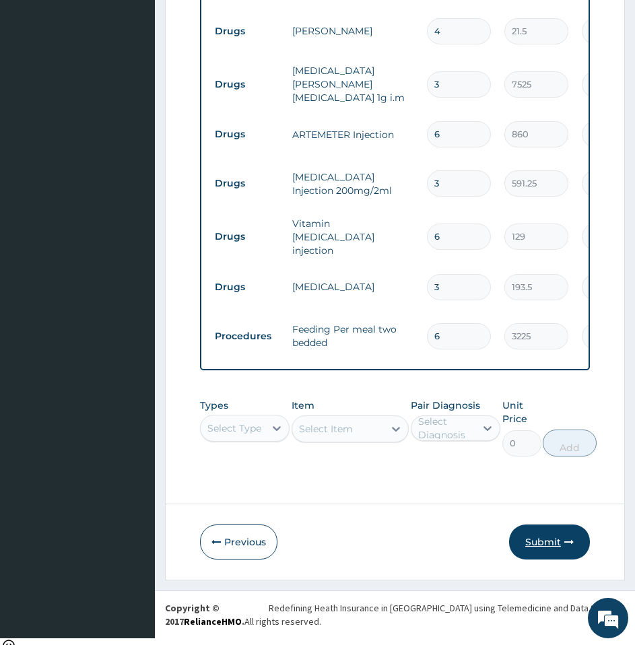
click at [557, 551] on button "Submit" at bounding box center [549, 541] width 81 height 35
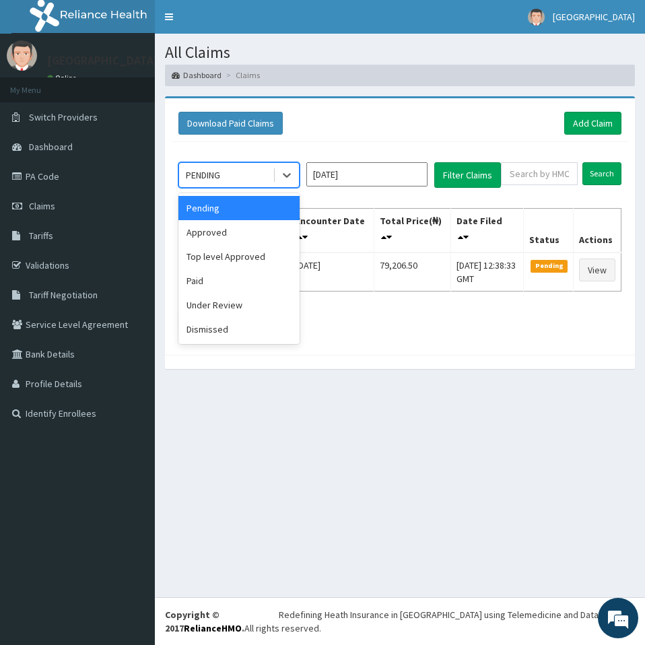
click at [225, 308] on div "Under Review" at bounding box center [238, 305] width 121 height 24
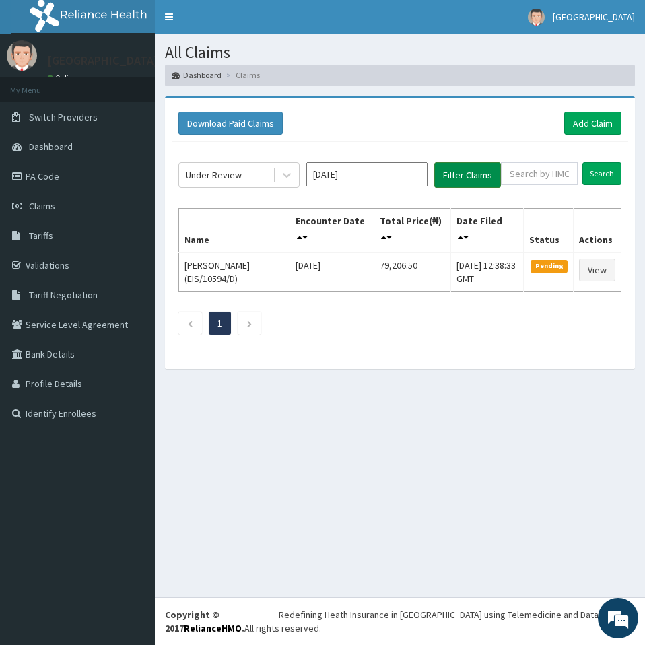
click at [485, 176] on button "Filter Claims" at bounding box center [467, 175] width 67 height 26
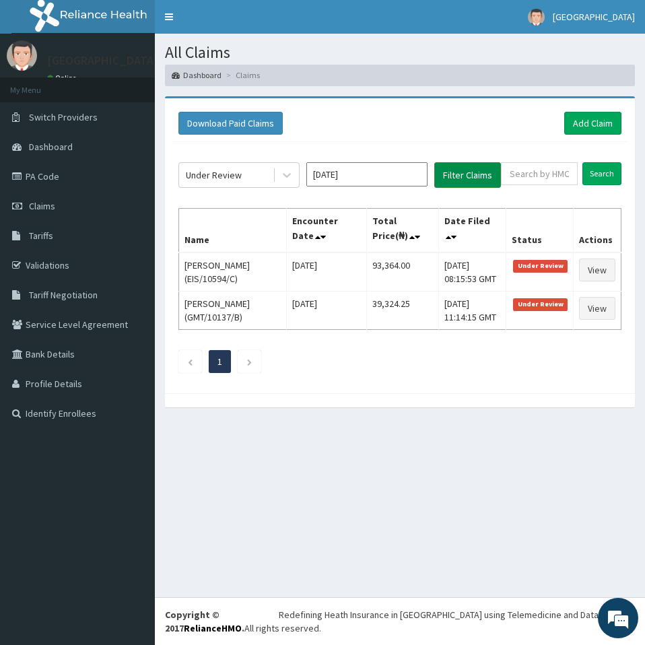
click at [485, 176] on button "Filter Claims" at bounding box center [467, 175] width 67 height 26
